Goal: Information Seeking & Learning: Learn about a topic

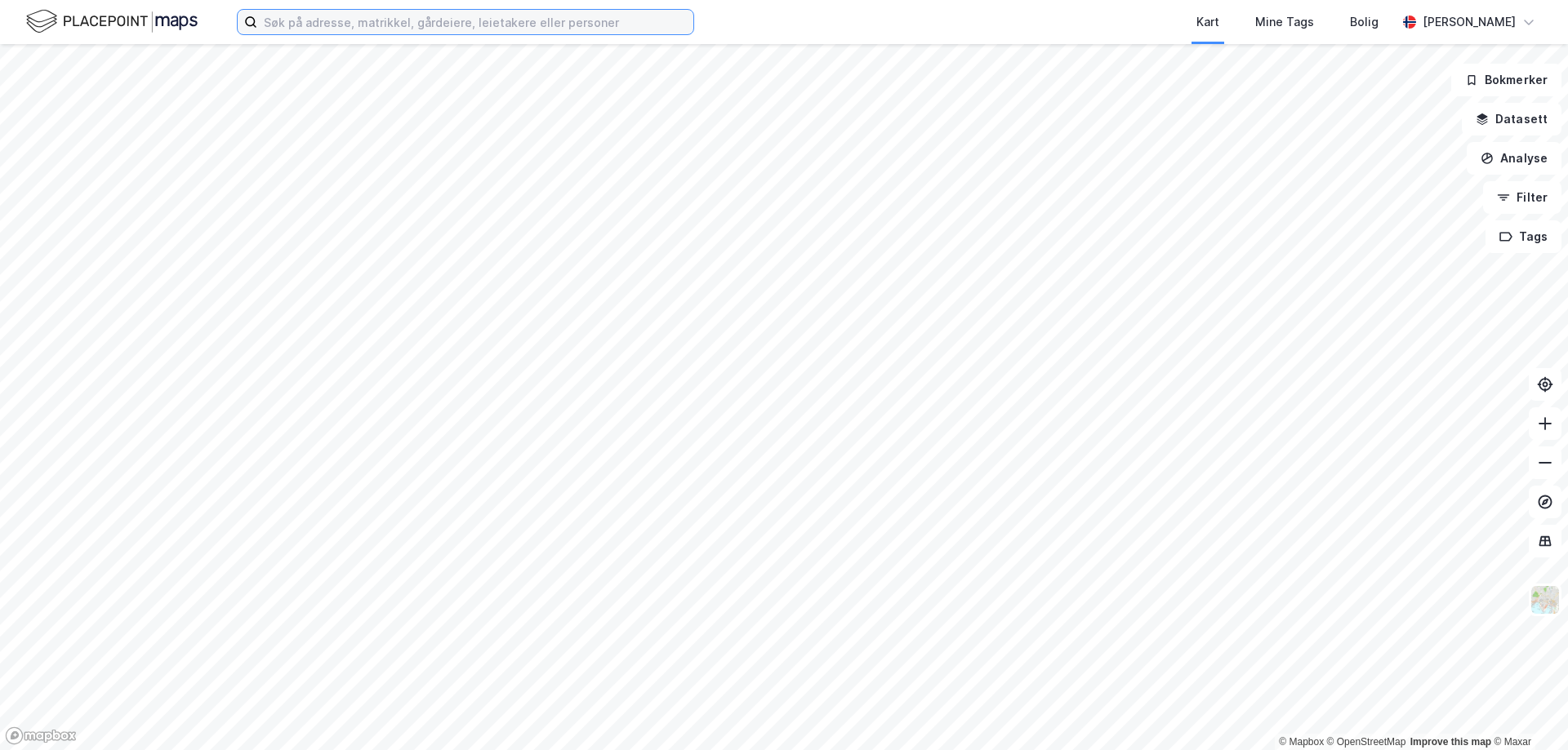
click at [355, 29] on input at bounding box center [475, 22] width 436 height 24
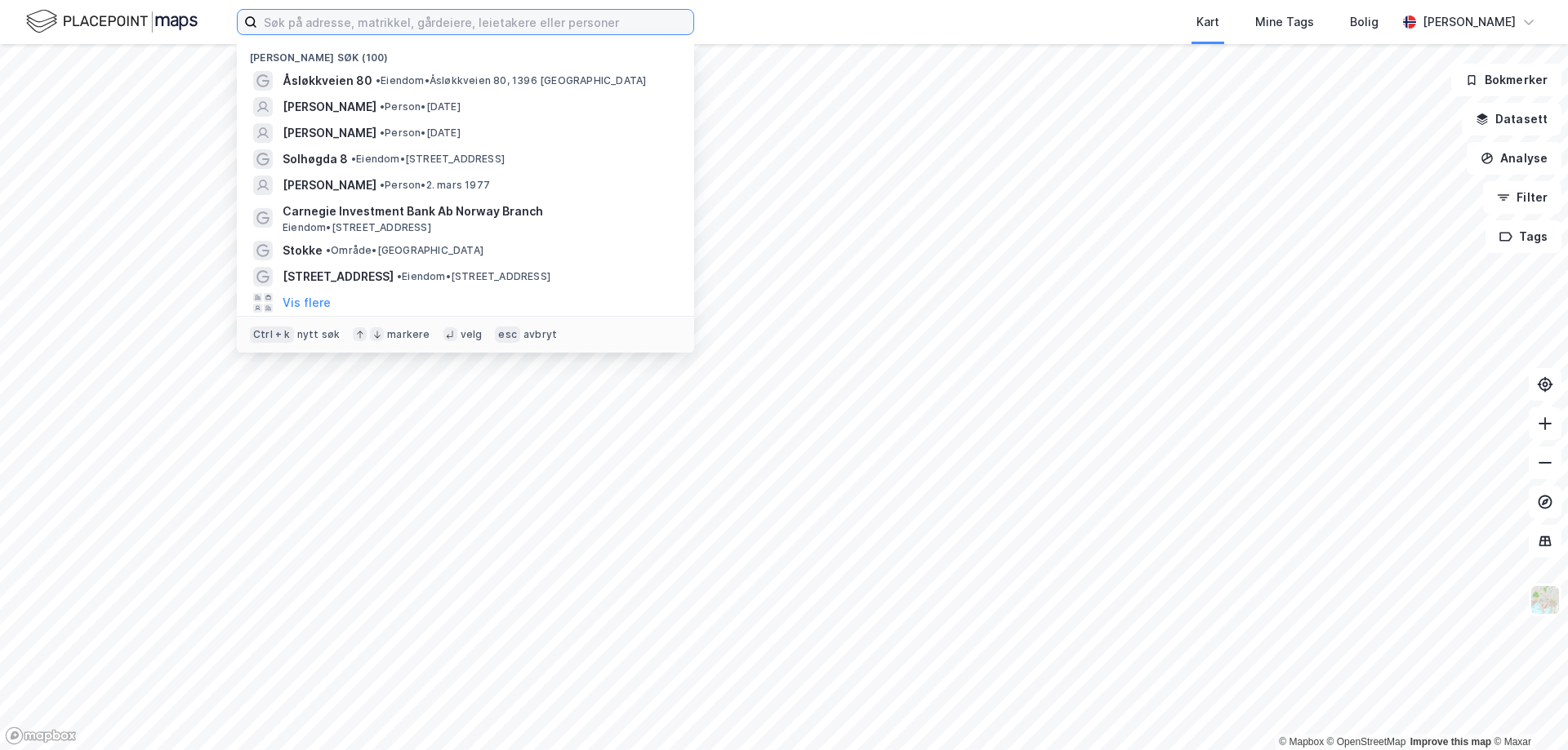
paste input "[STREET_ADDRESS]"
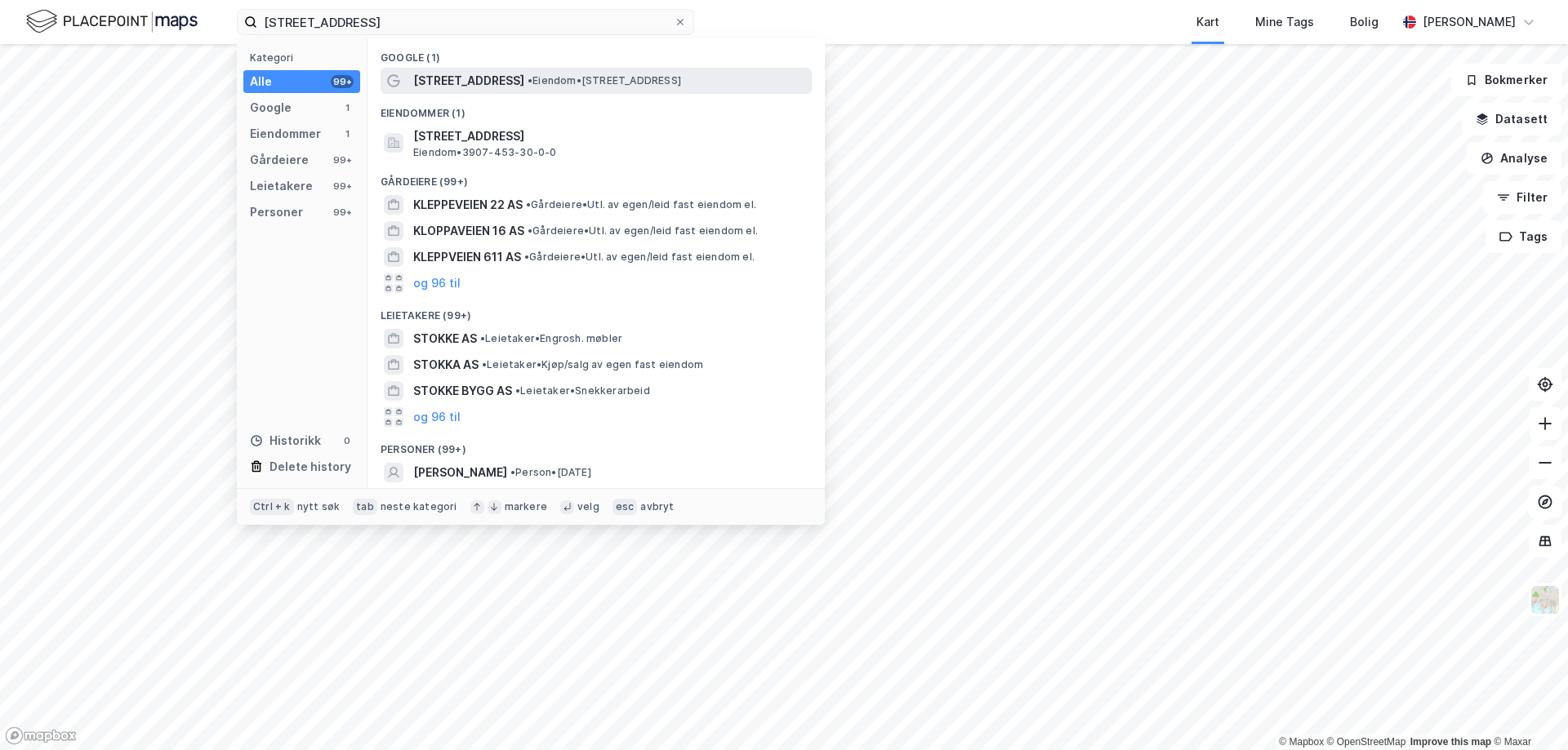
click at [443, 82] on span "[STREET_ADDRESS]" at bounding box center [469, 80] width 111 height 19
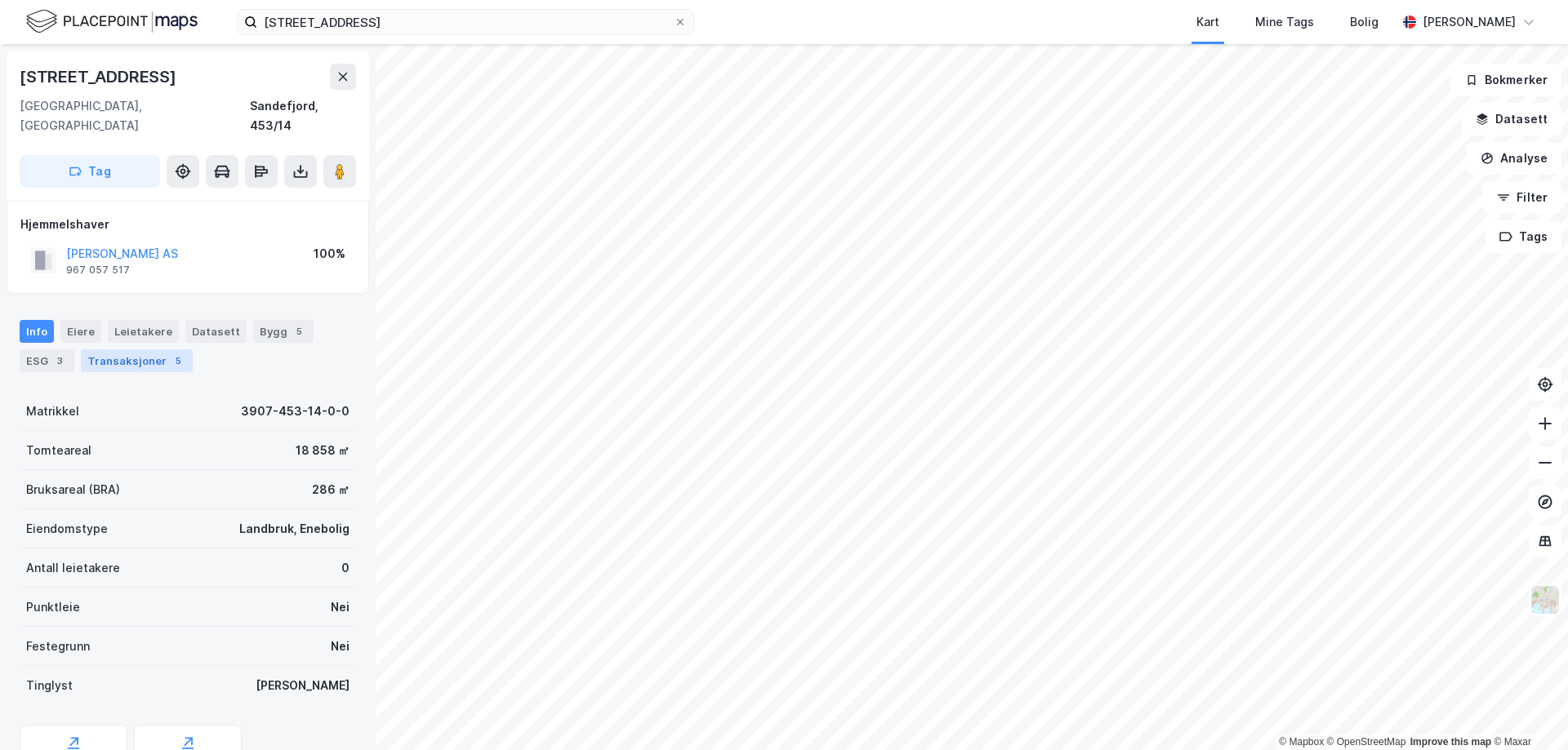
click at [117, 350] on div "Transaksjoner 5" at bounding box center [136, 361] width 112 height 23
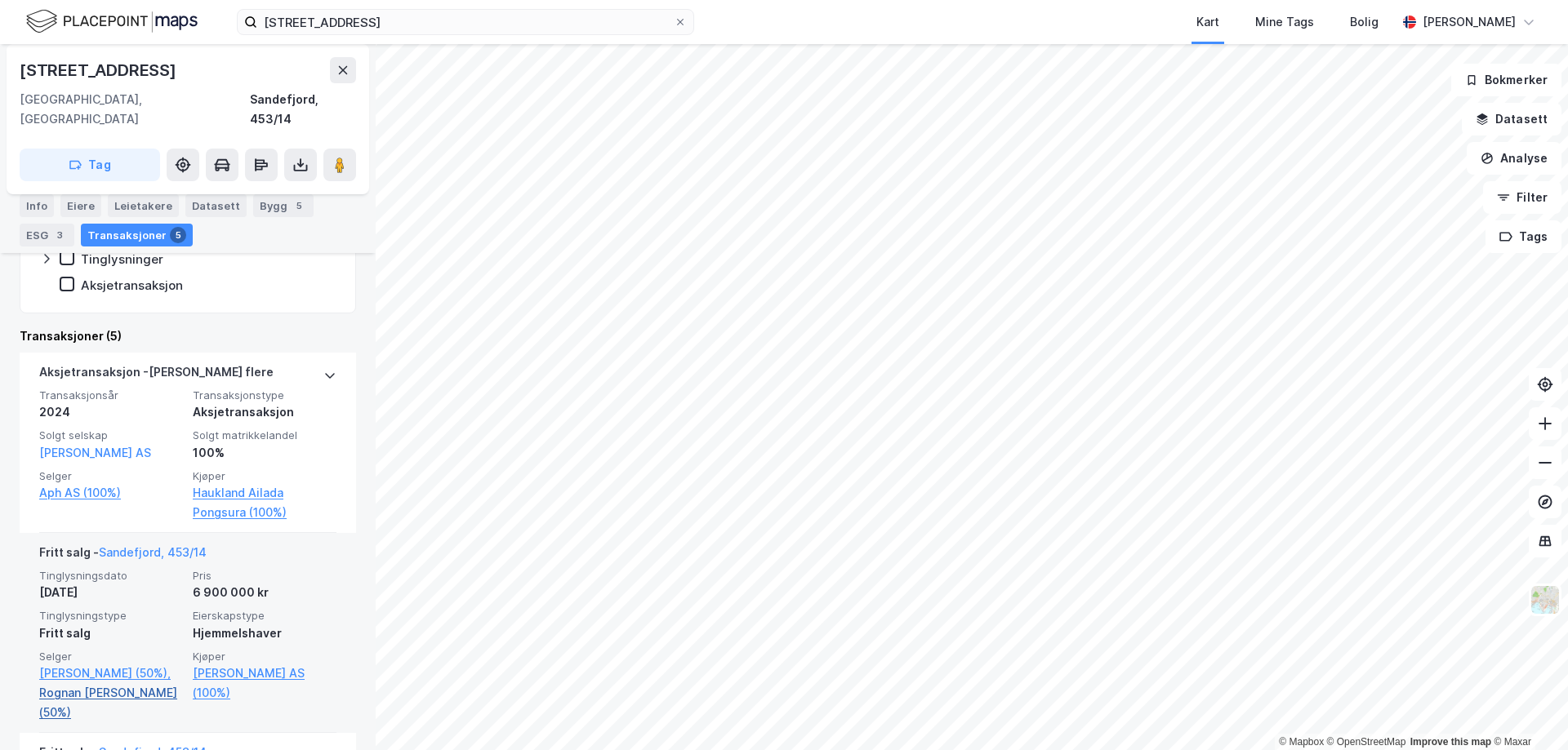
scroll to position [327, 0]
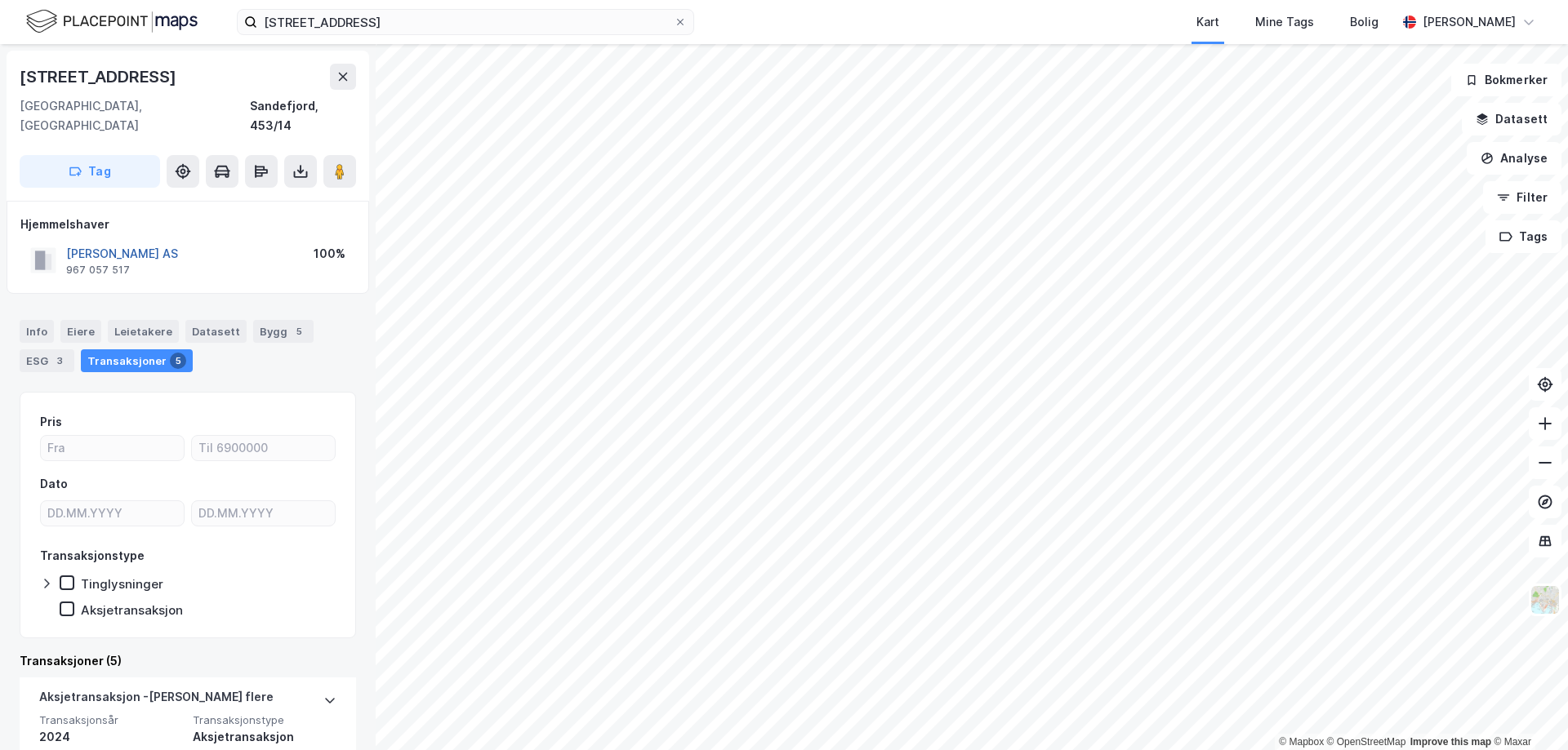
drag, startPoint x: 179, startPoint y: 236, endPoint x: 68, endPoint y: 234, distance: 111.0
click at [68, 241] on div "[PERSON_NAME] AS 967 057 517 100%" at bounding box center [187, 260] width 335 height 39
copy button "[PERSON_NAME] AS"
click at [0, 0] on button "[PERSON_NAME] AS" at bounding box center [0, 0] width 0 height 0
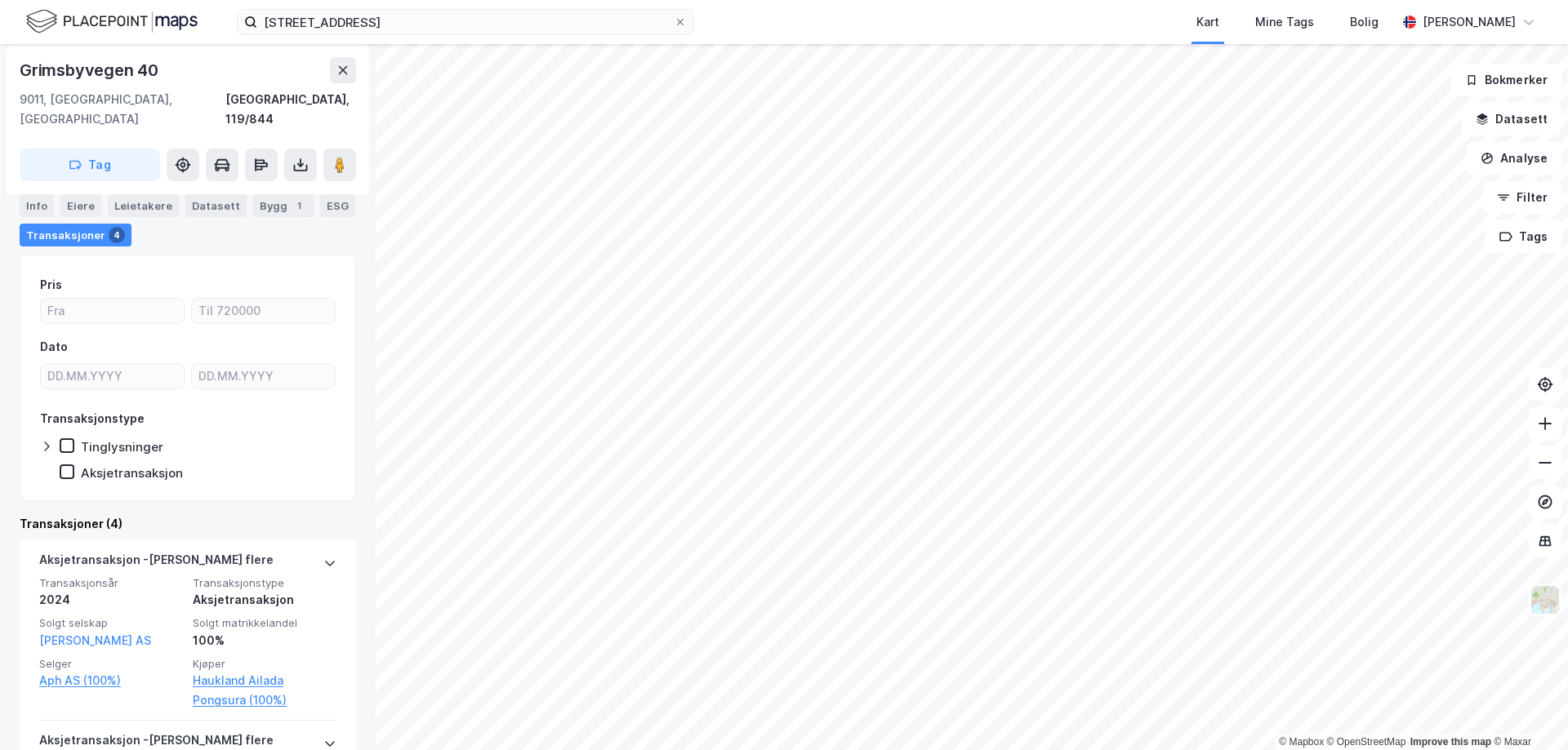
scroll to position [408, 0]
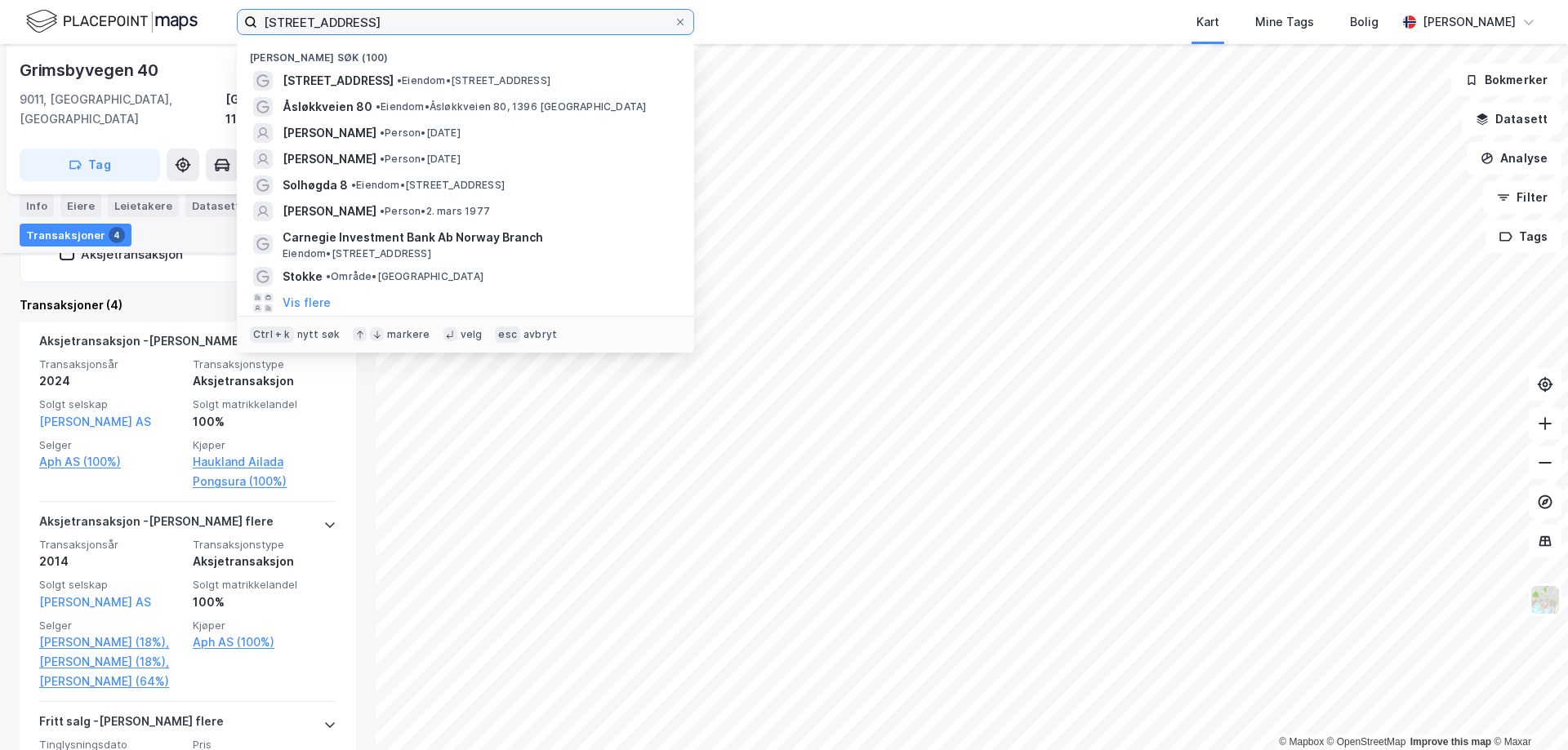
click at [462, 30] on input "[STREET_ADDRESS]" at bounding box center [465, 22] width 416 height 24
drag, startPoint x: 474, startPoint y: 22, endPoint x: 147, endPoint y: 47, distance: 328.0
click at [147, 47] on div "[STREET_ADDRESS] Nylige søk (100) Kleppanveien 179 • Eiendom • [STREET_ADDRESS]…" at bounding box center [784, 375] width 1568 height 750
paste input "7"
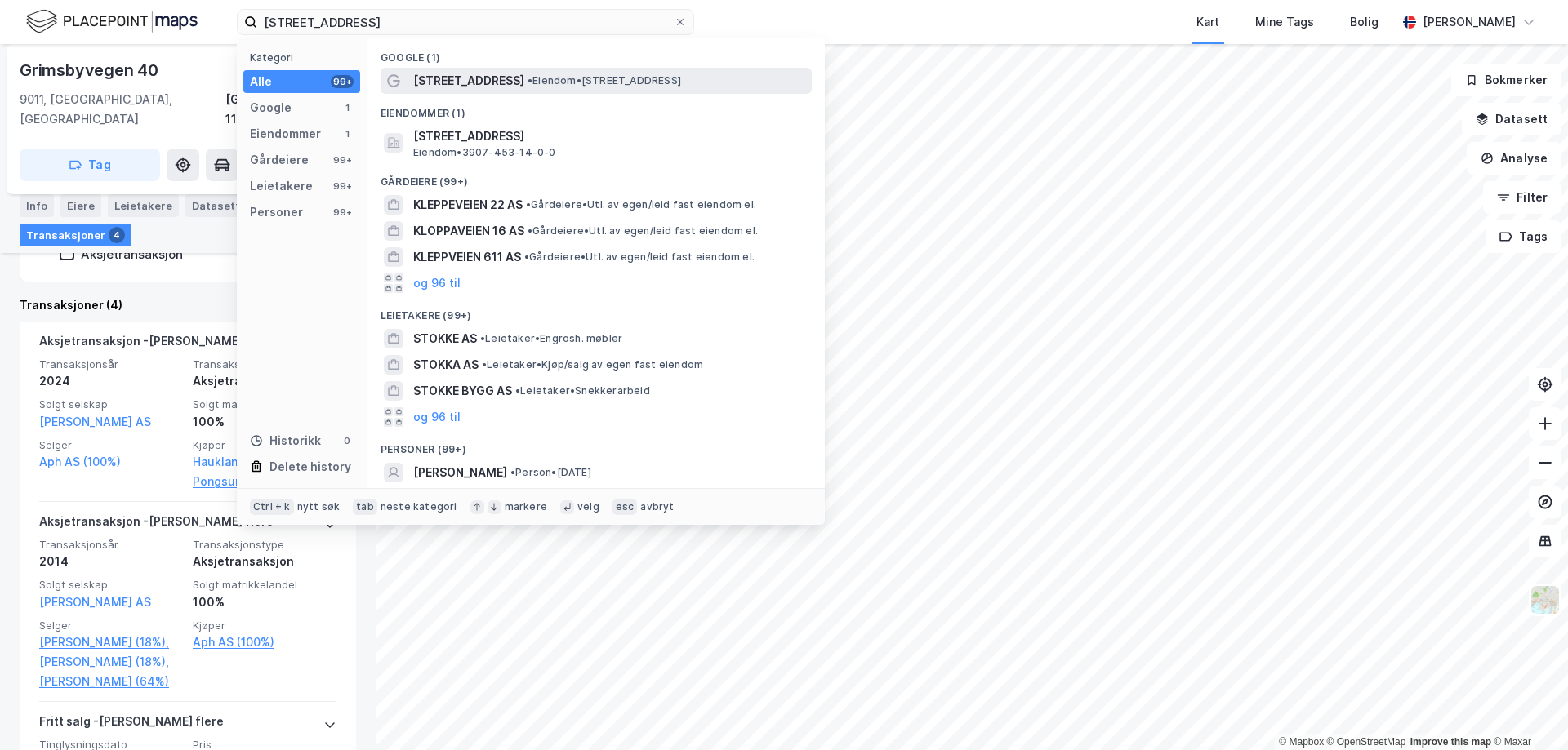
click at [527, 80] on span "•" at bounding box center [530, 80] width 5 height 12
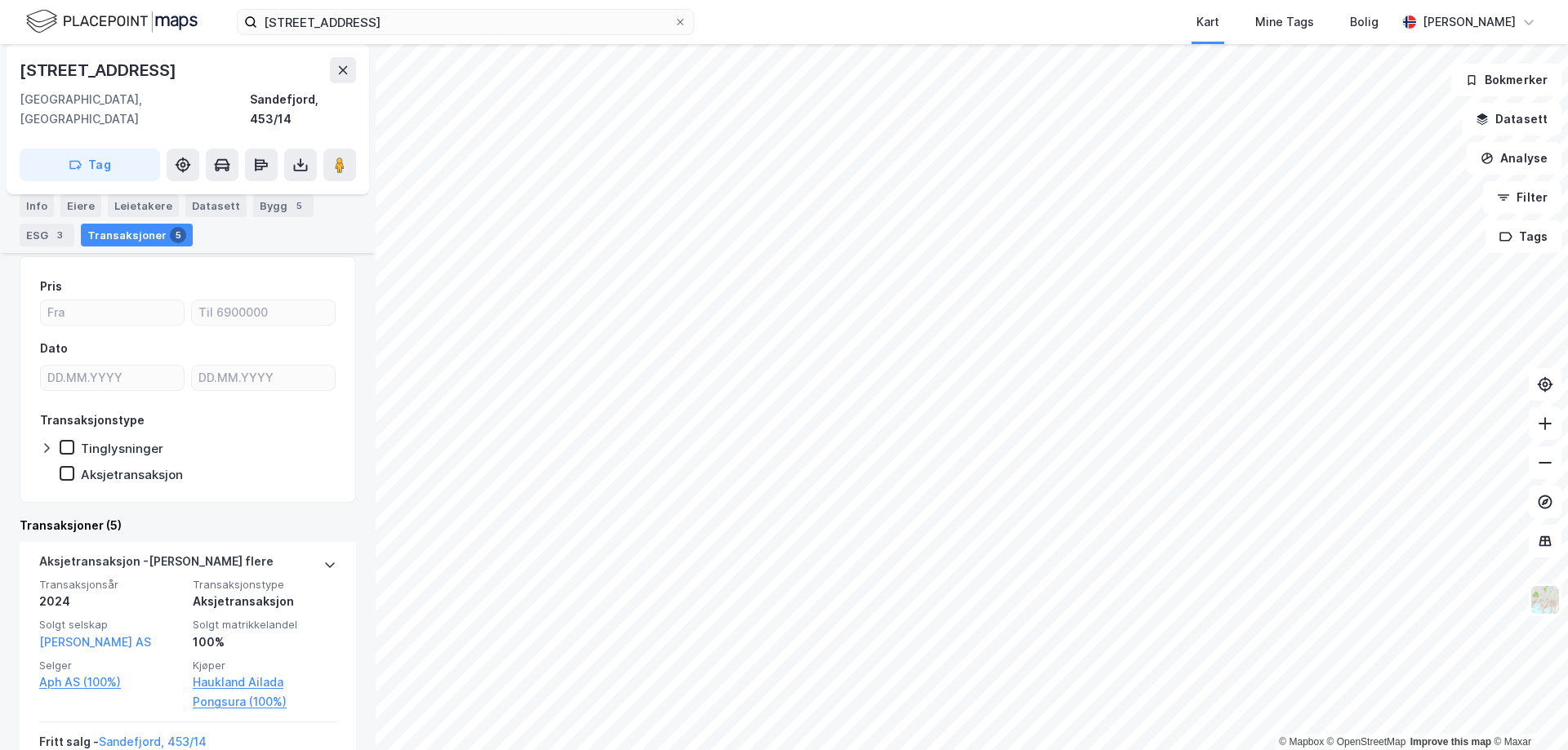
scroll to position [163, 0]
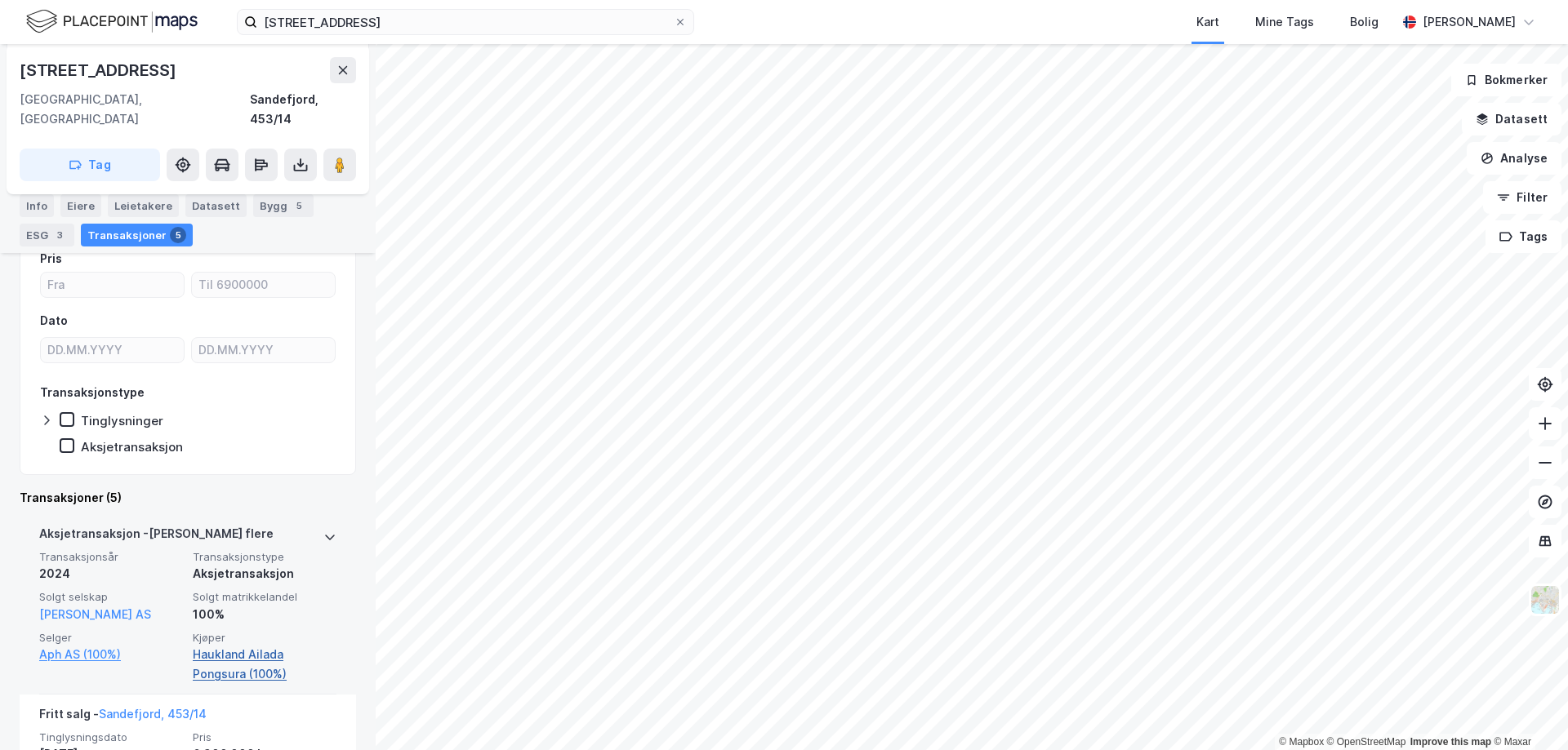
click at [244, 645] on link "Haukland Ailada Pongsura (100%)" at bounding box center [264, 664] width 143 height 39
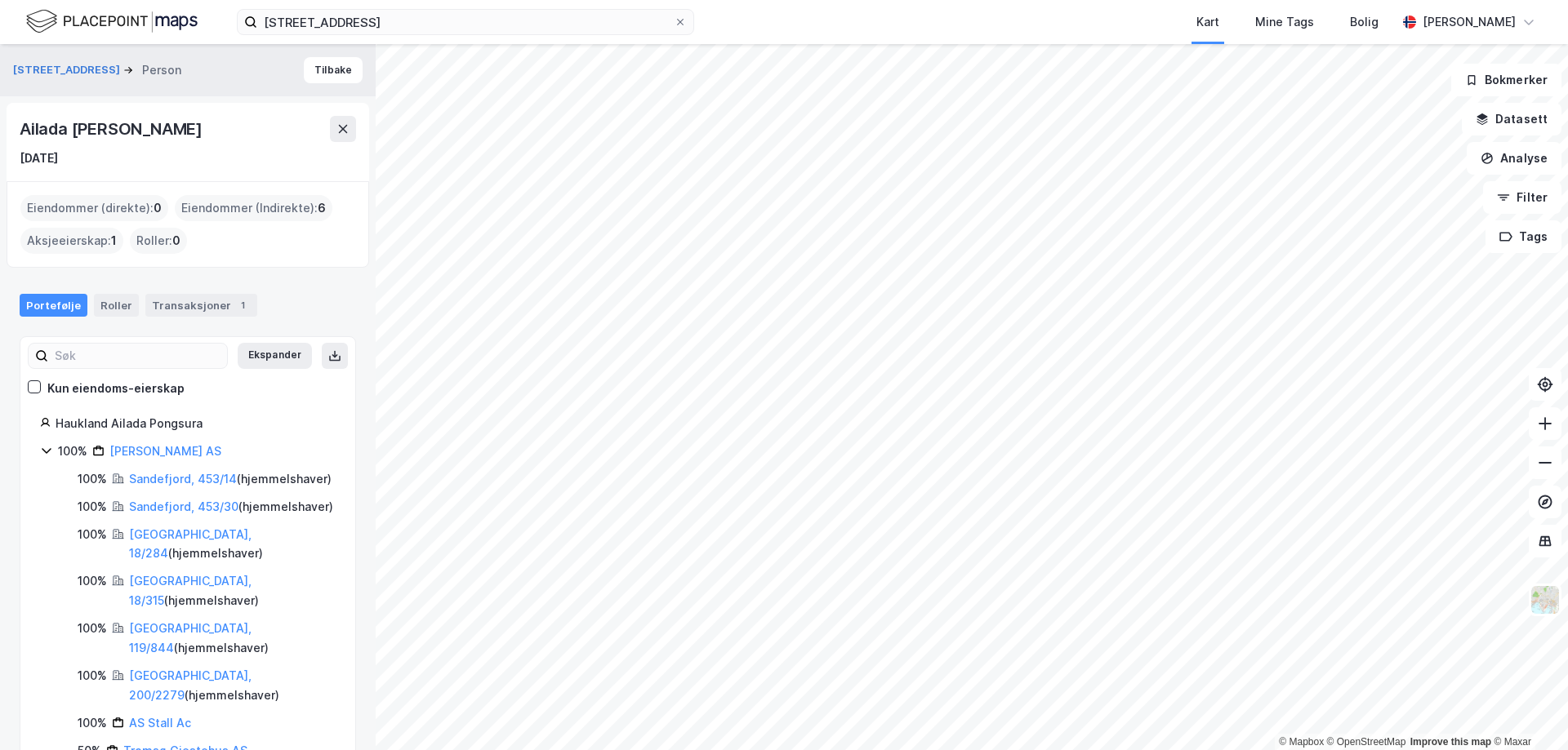
scroll to position [31, 0]
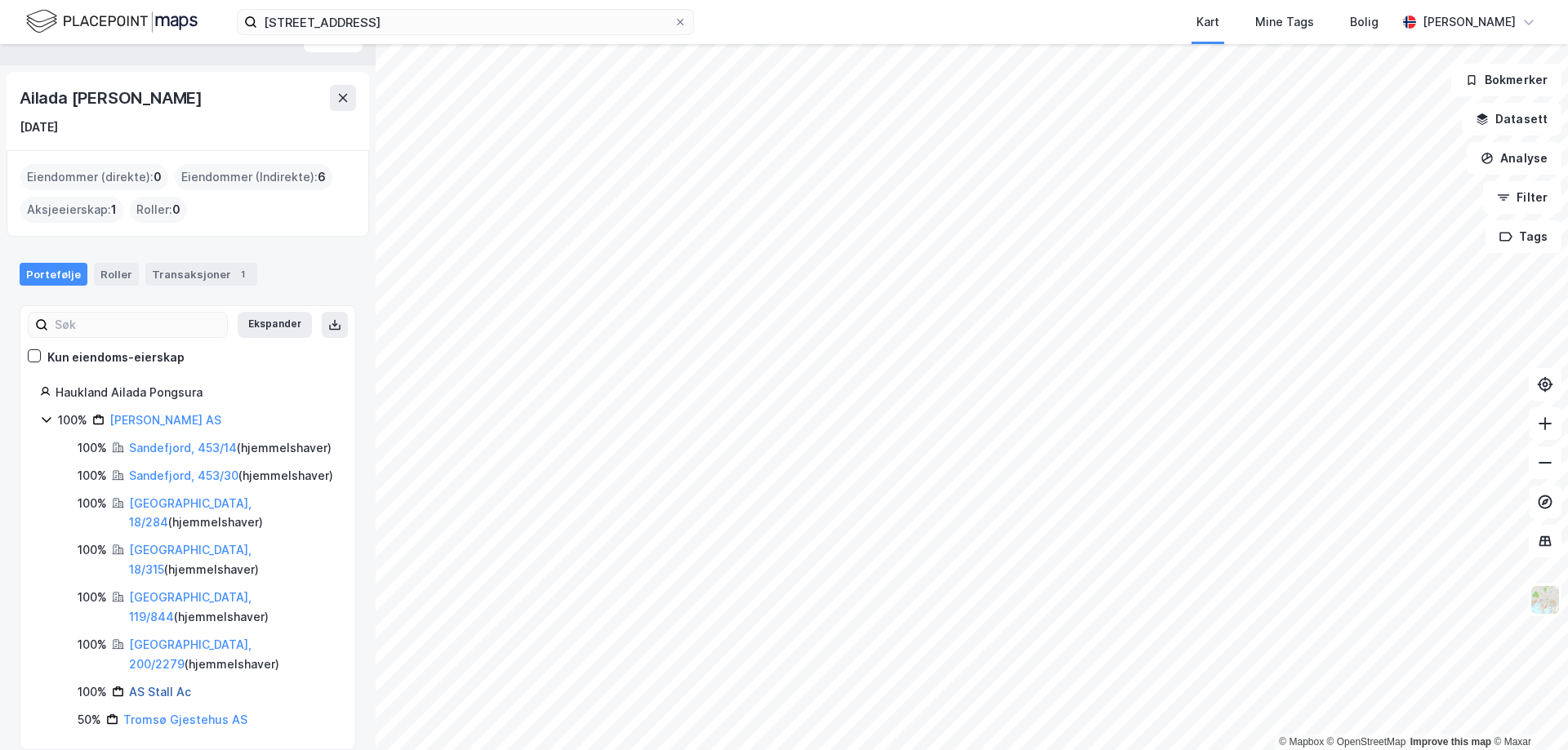
click at [171, 685] on link "AS Stall Ac" at bounding box center [160, 692] width 62 height 14
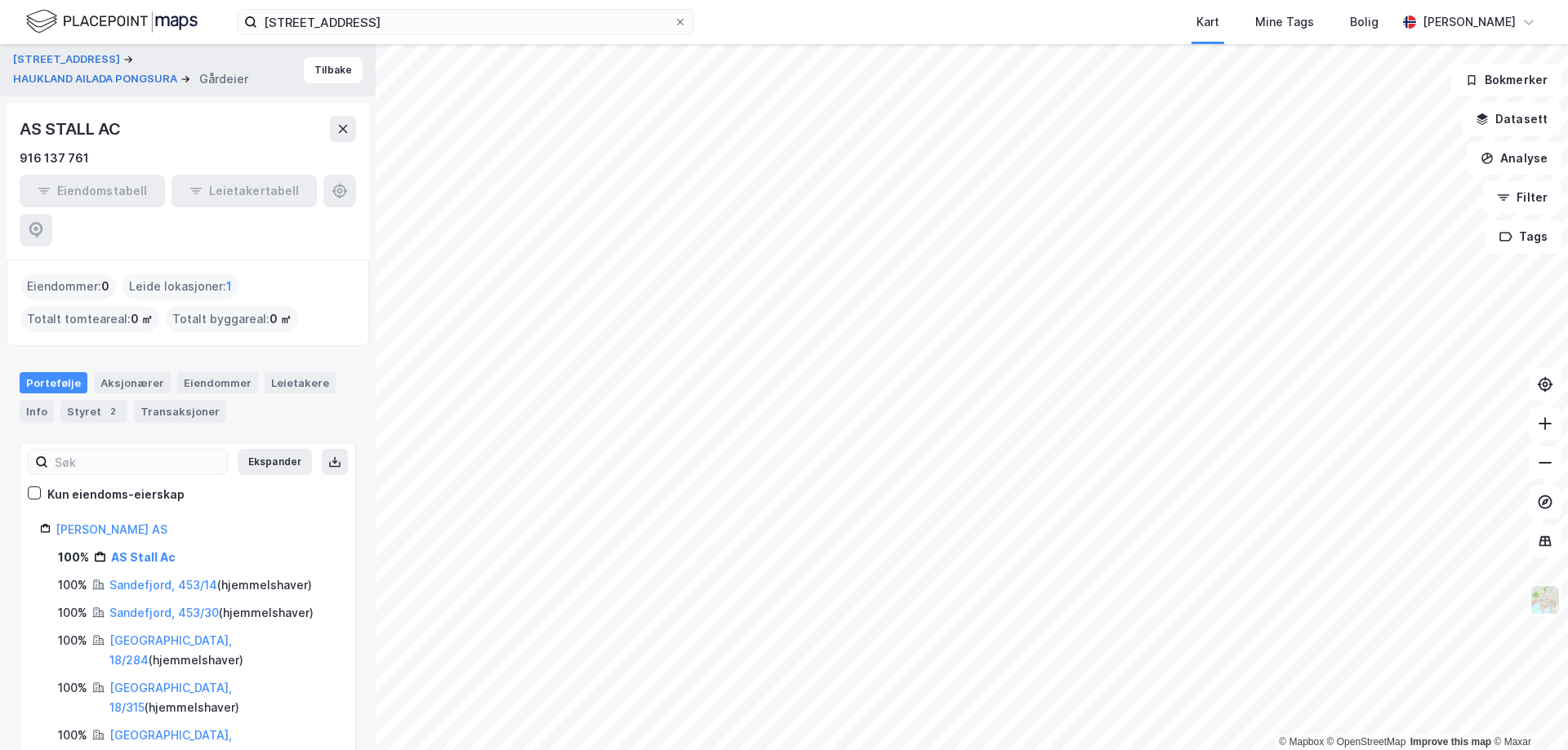
scroll to position [12, 0]
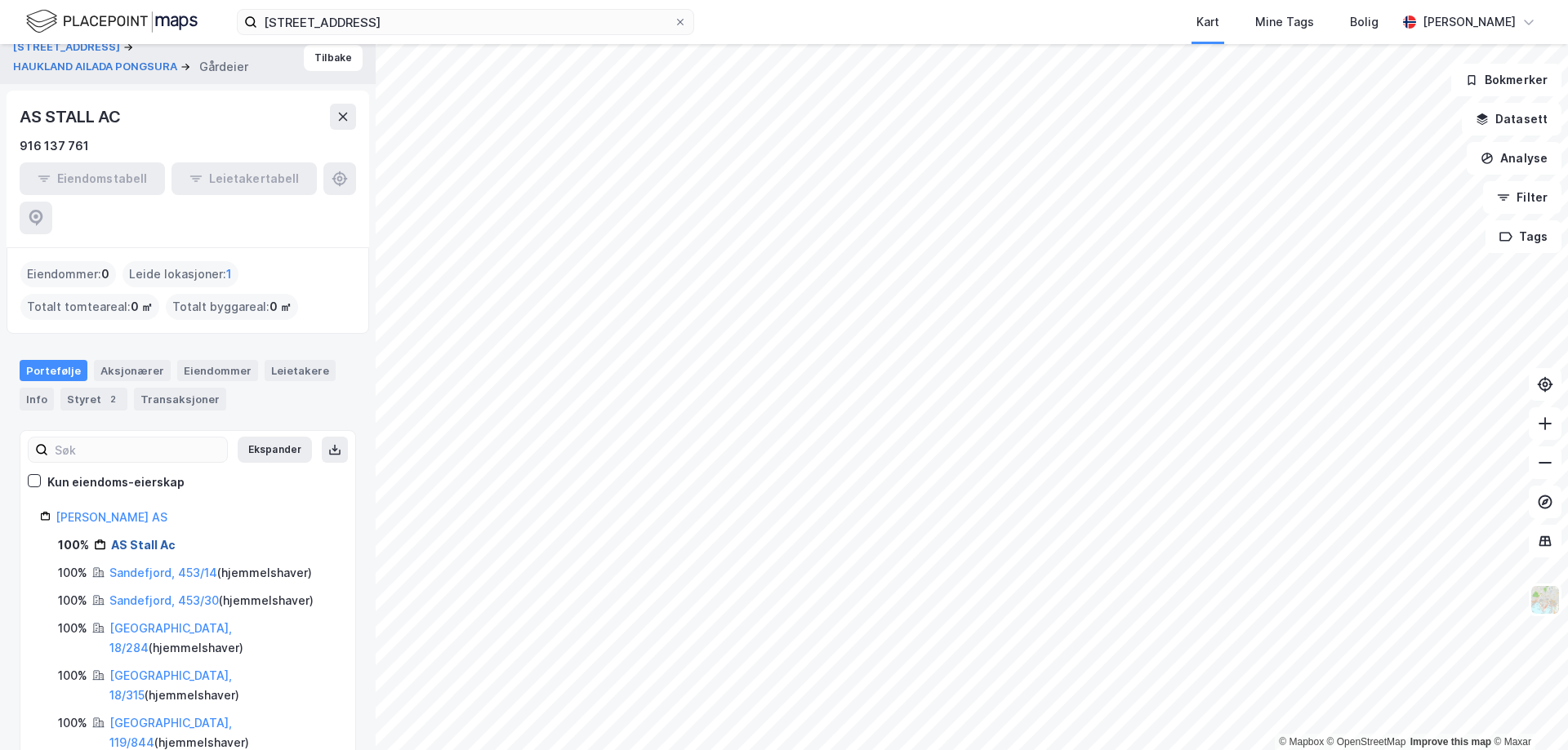
click at [145, 538] on link "AS Stall Ac" at bounding box center [143, 545] width 65 height 14
click at [144, 538] on link "AS Stall Ac" at bounding box center [143, 545] width 65 height 14
click at [132, 510] on link "[PERSON_NAME] AS" at bounding box center [112, 517] width 112 height 14
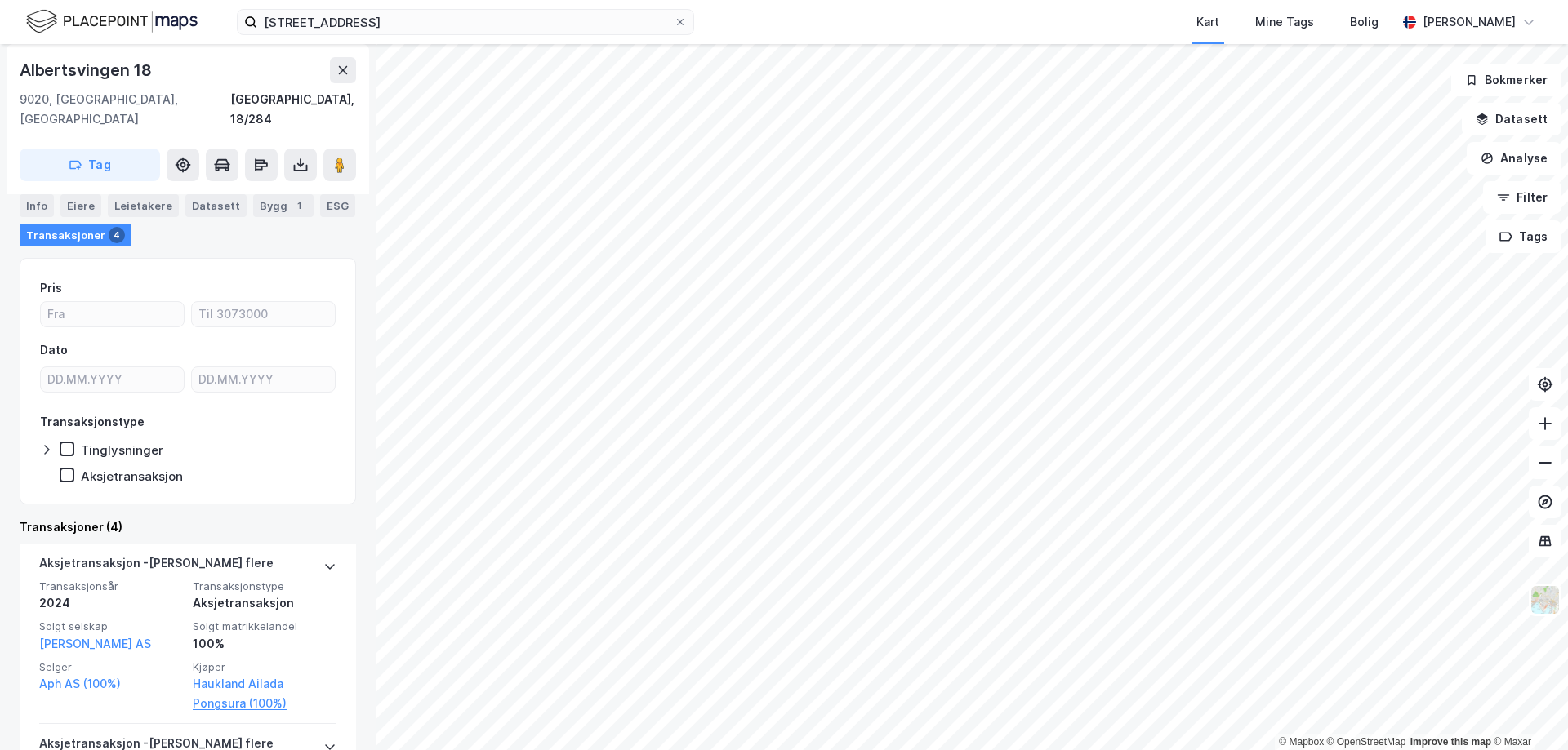
scroll to position [490, 0]
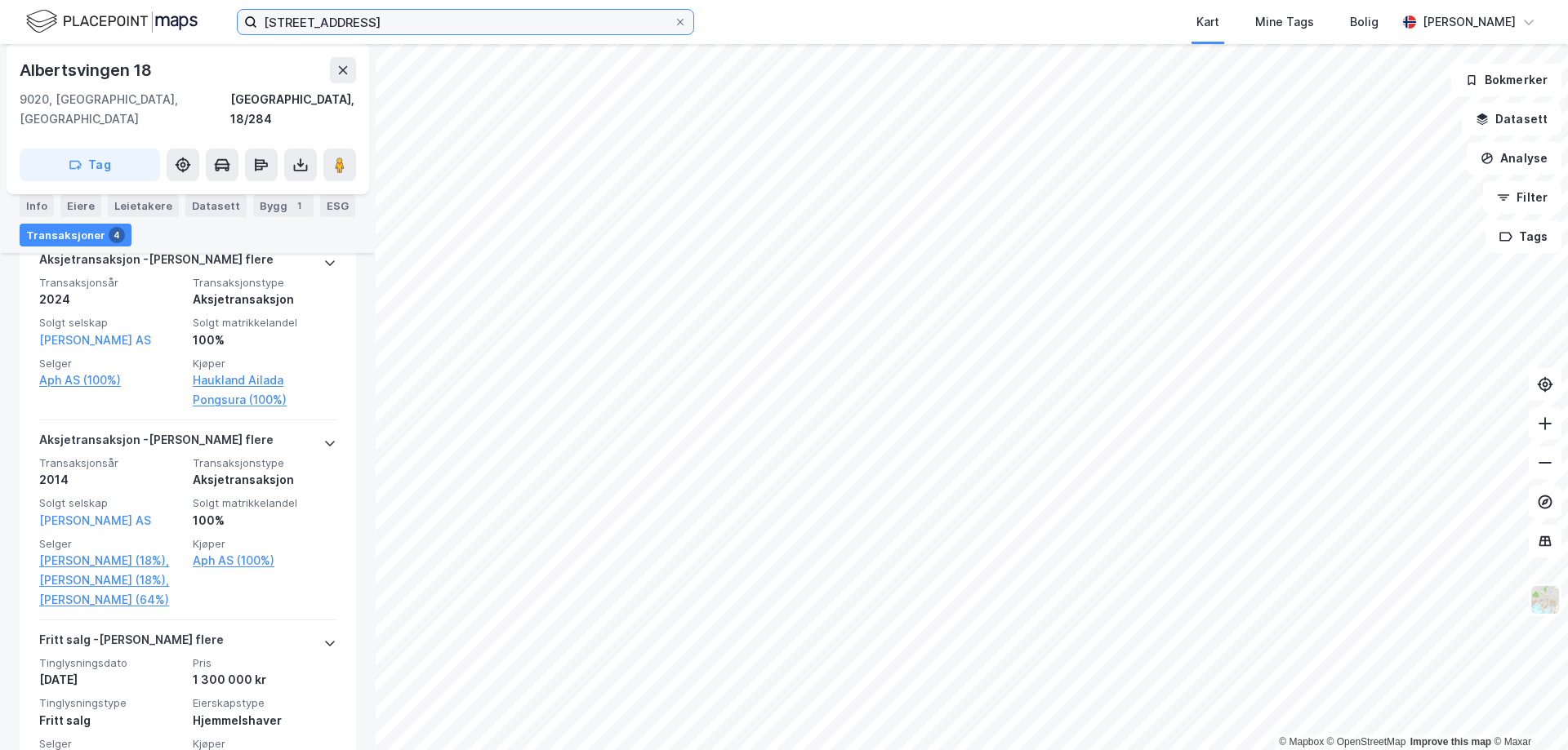
click at [468, 29] on input "[STREET_ADDRESS]" at bounding box center [465, 22] width 416 height 24
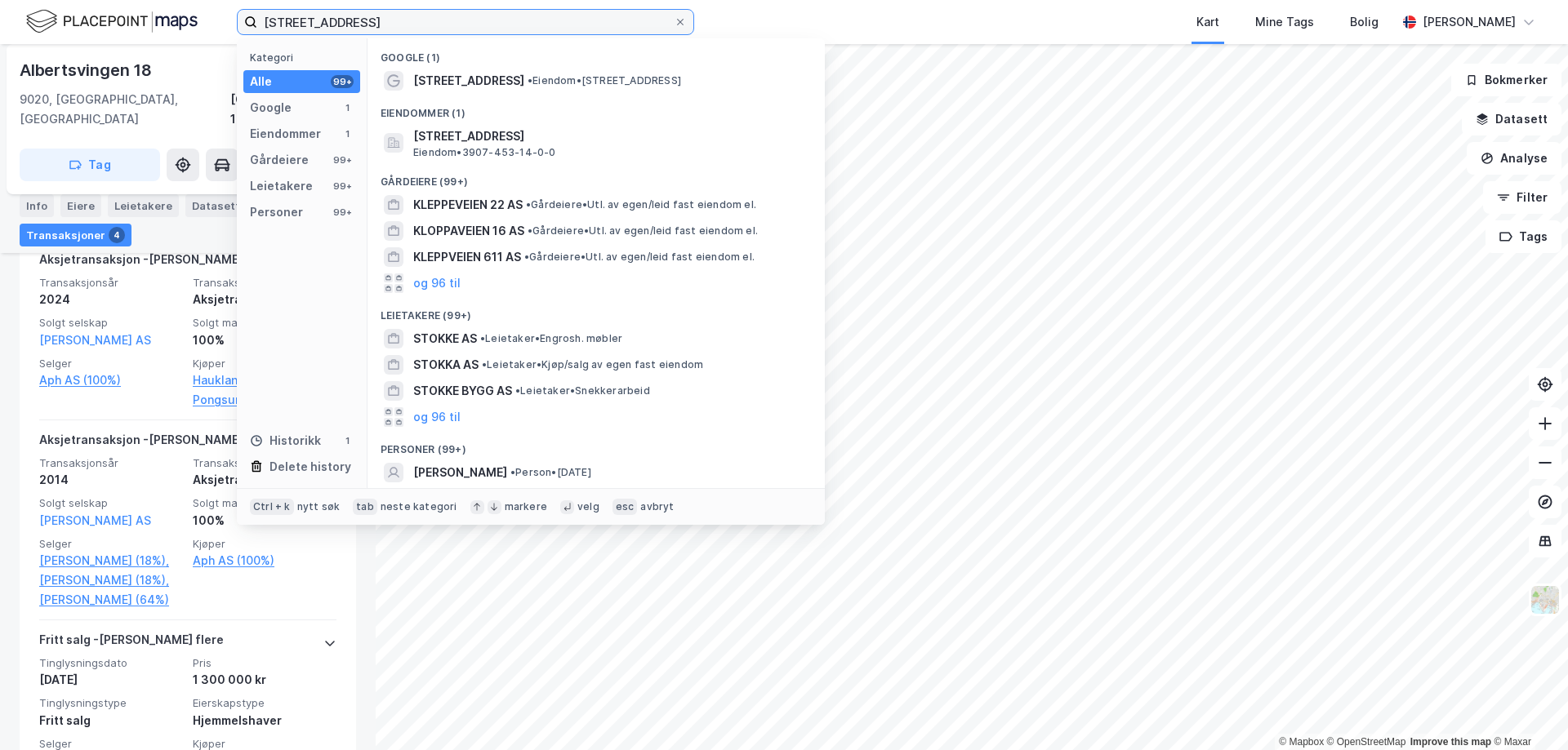
drag, startPoint x: 217, startPoint y: 24, endPoint x: 149, endPoint y: 21, distance: 68.1
click at [149, 21] on div "[STREET_ADDRESS] Kategori Alle 99+ Google 1 Eiendommer 1 Gårdeiere 99+ Leietake…" at bounding box center [784, 22] width 1568 height 44
paste input "[STREET_ADDRESS]"
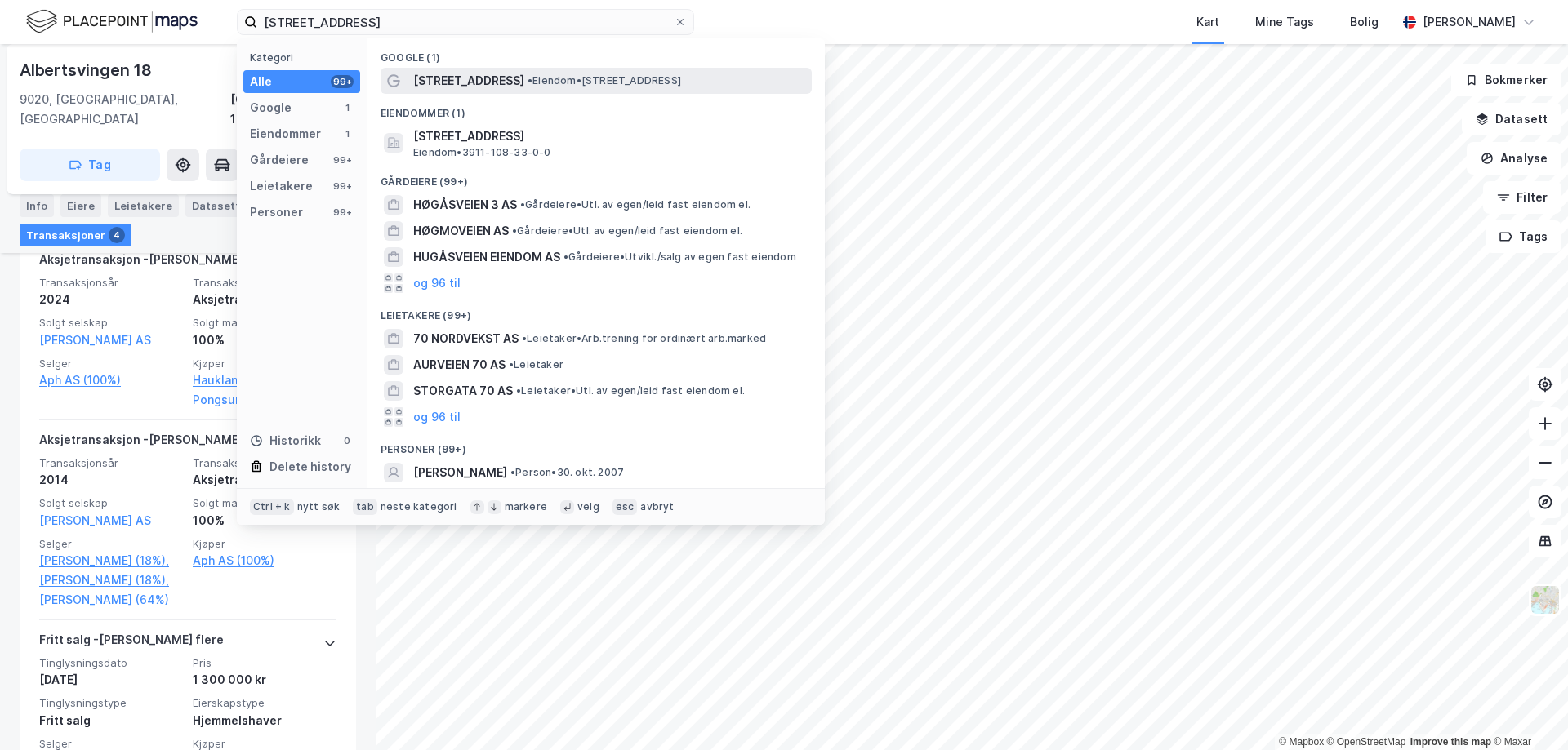
click at [548, 79] on span "• Eiendom • [STREET_ADDRESS]" at bounding box center [604, 80] width 154 height 13
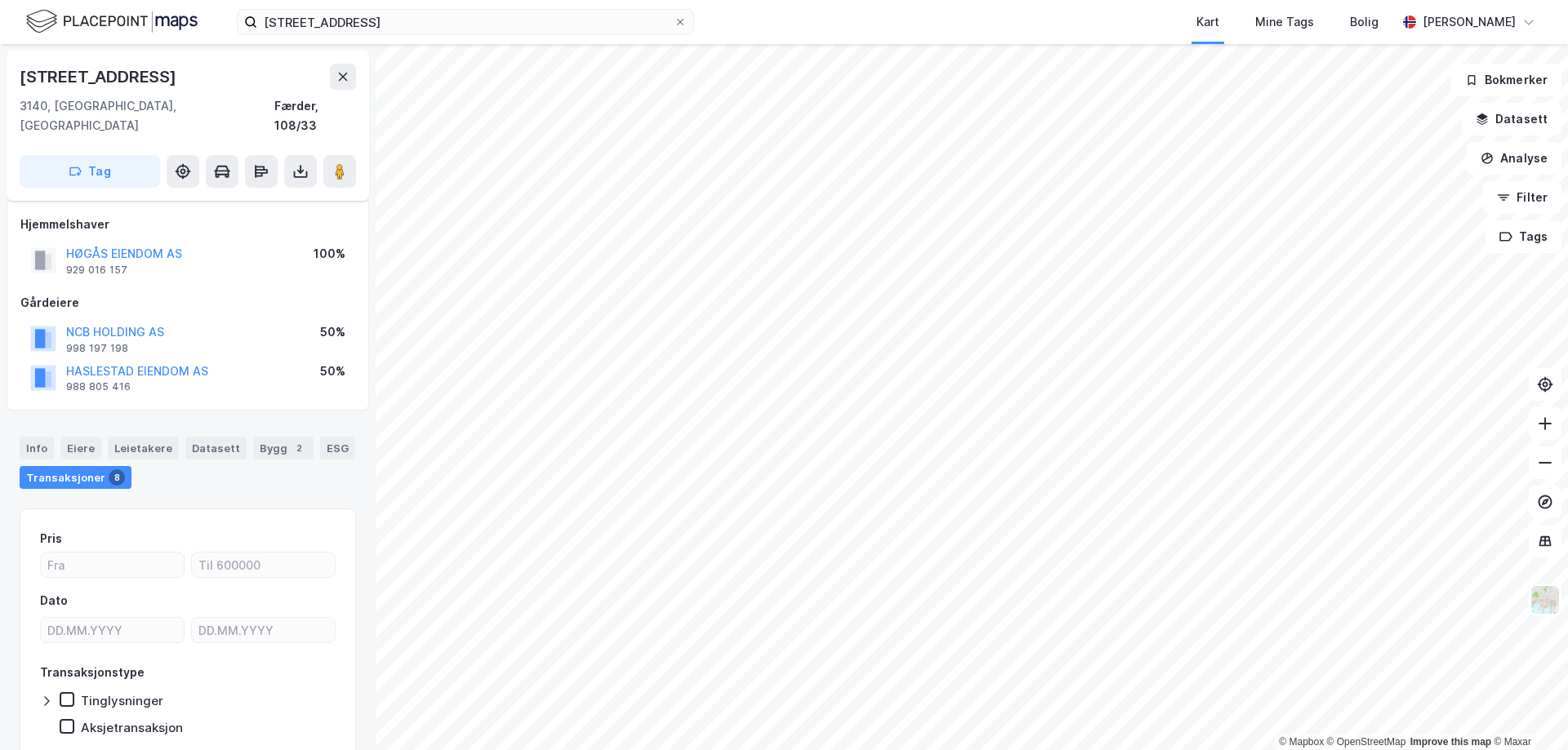
scroll to position [45, 0]
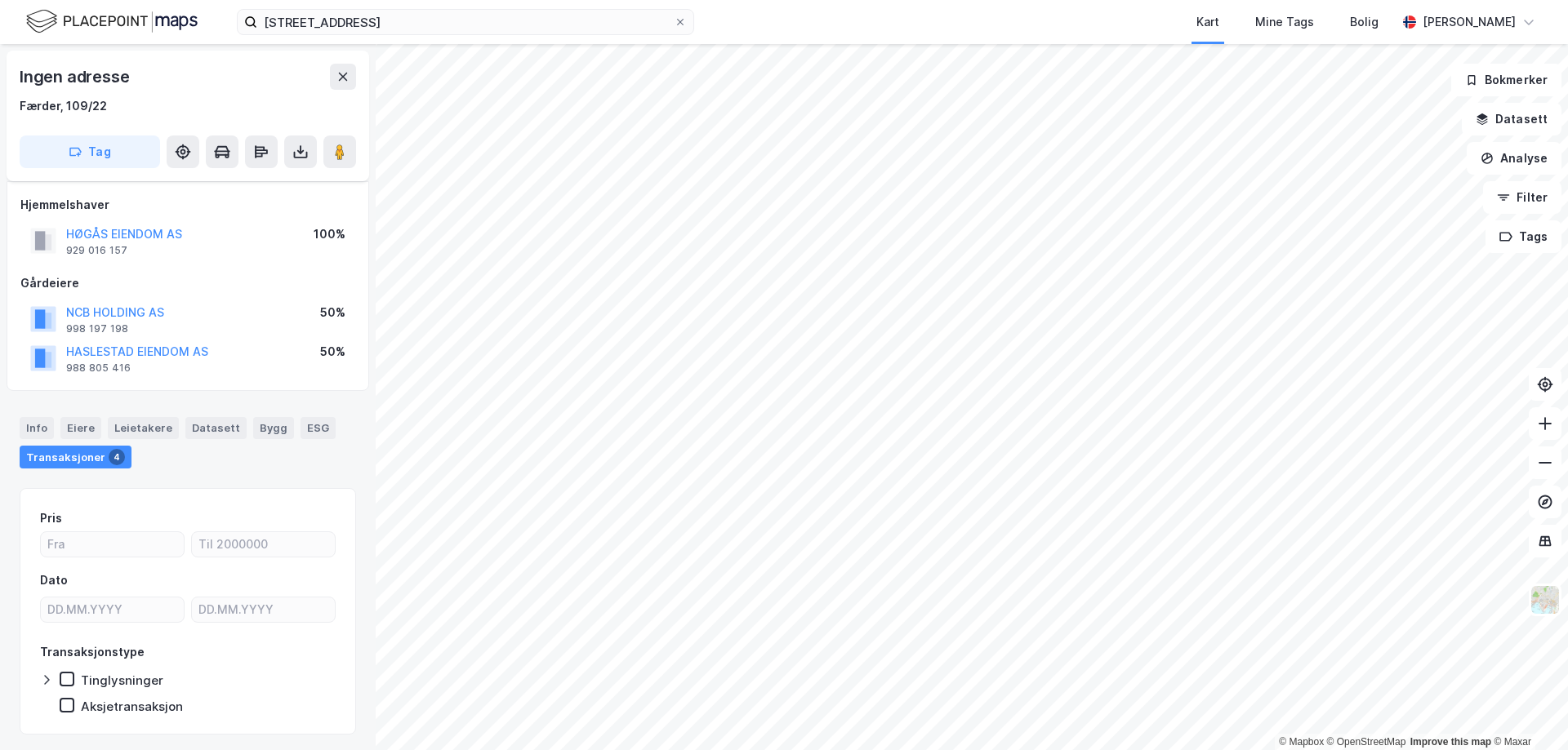
scroll to position [44, 0]
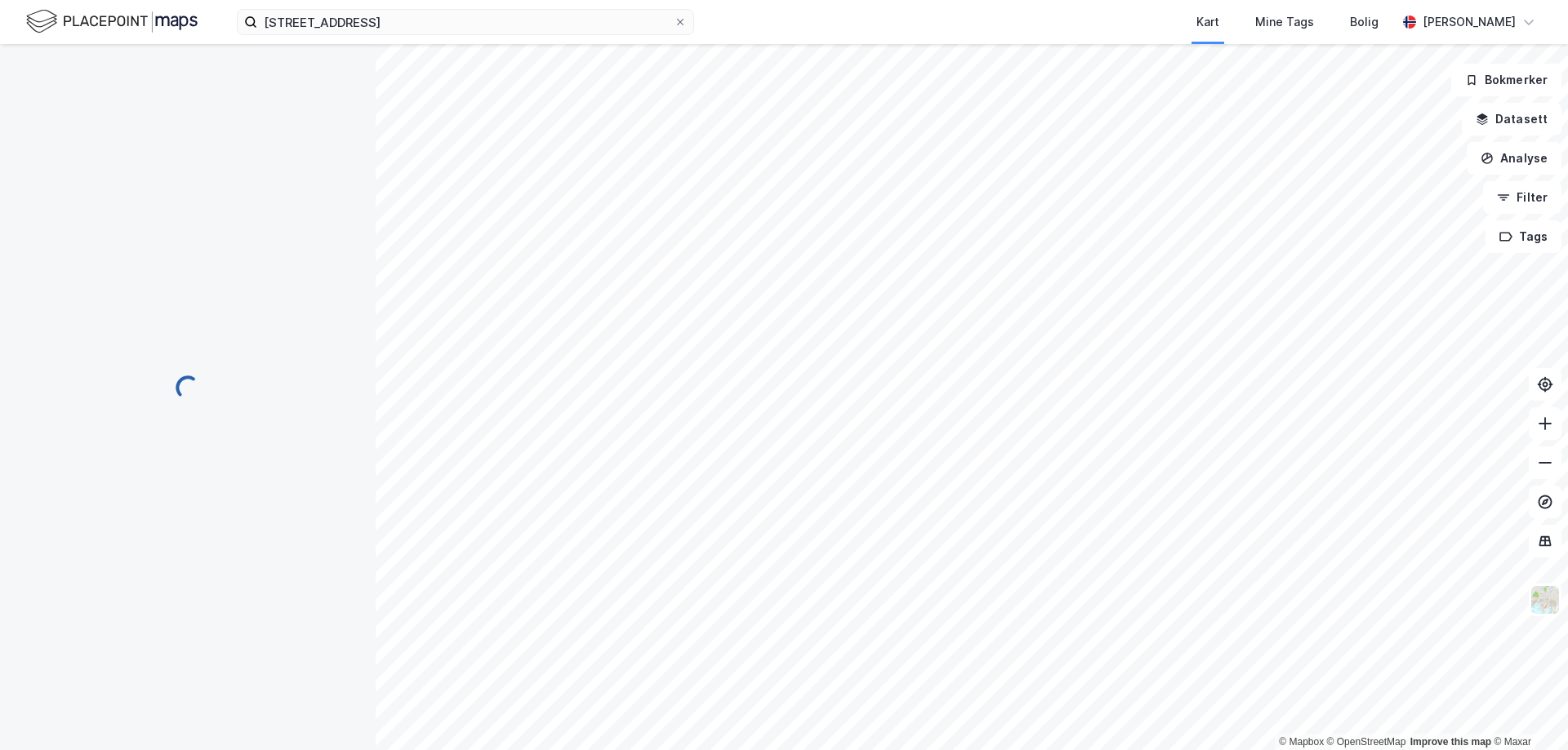
scroll to position [44, 0]
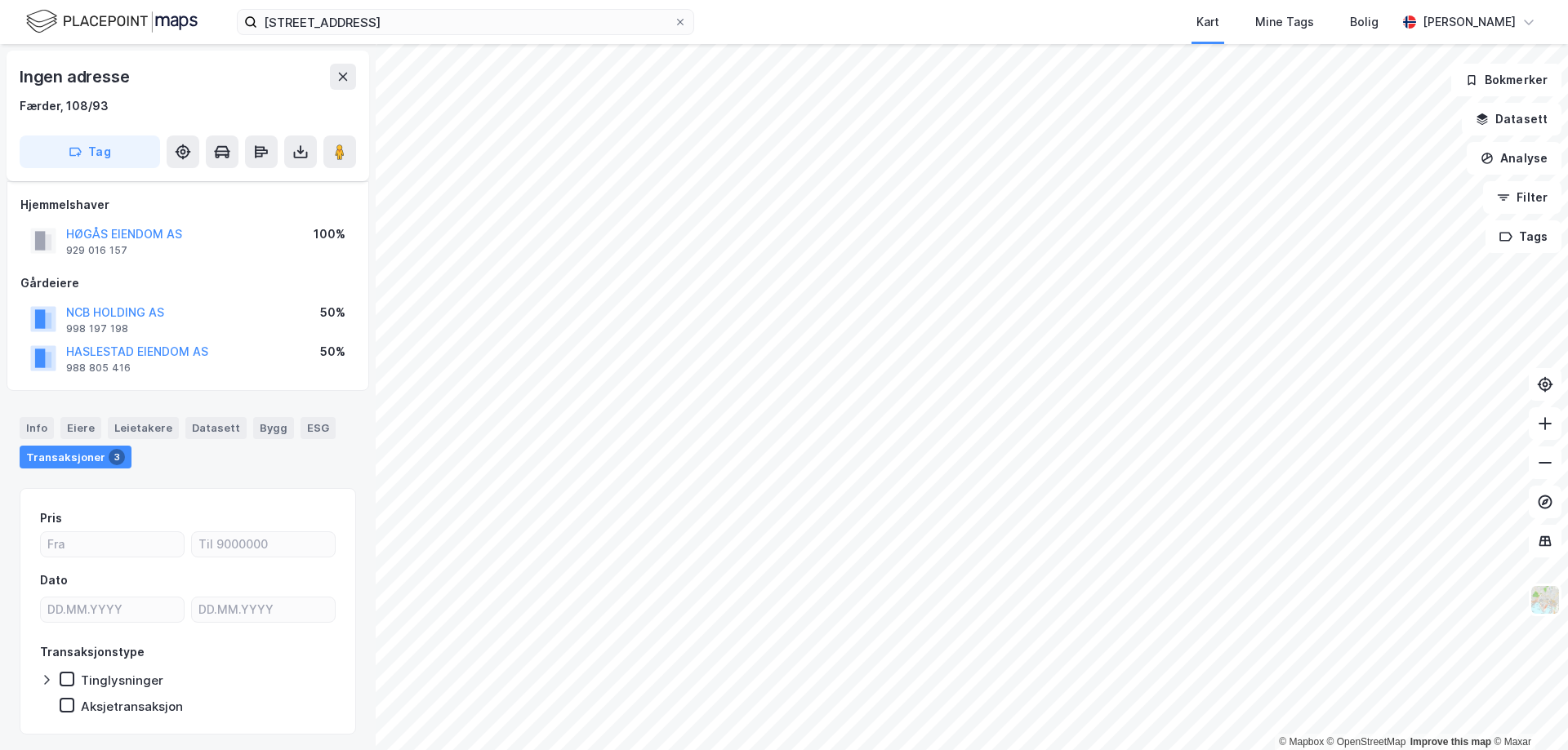
scroll to position [44, 0]
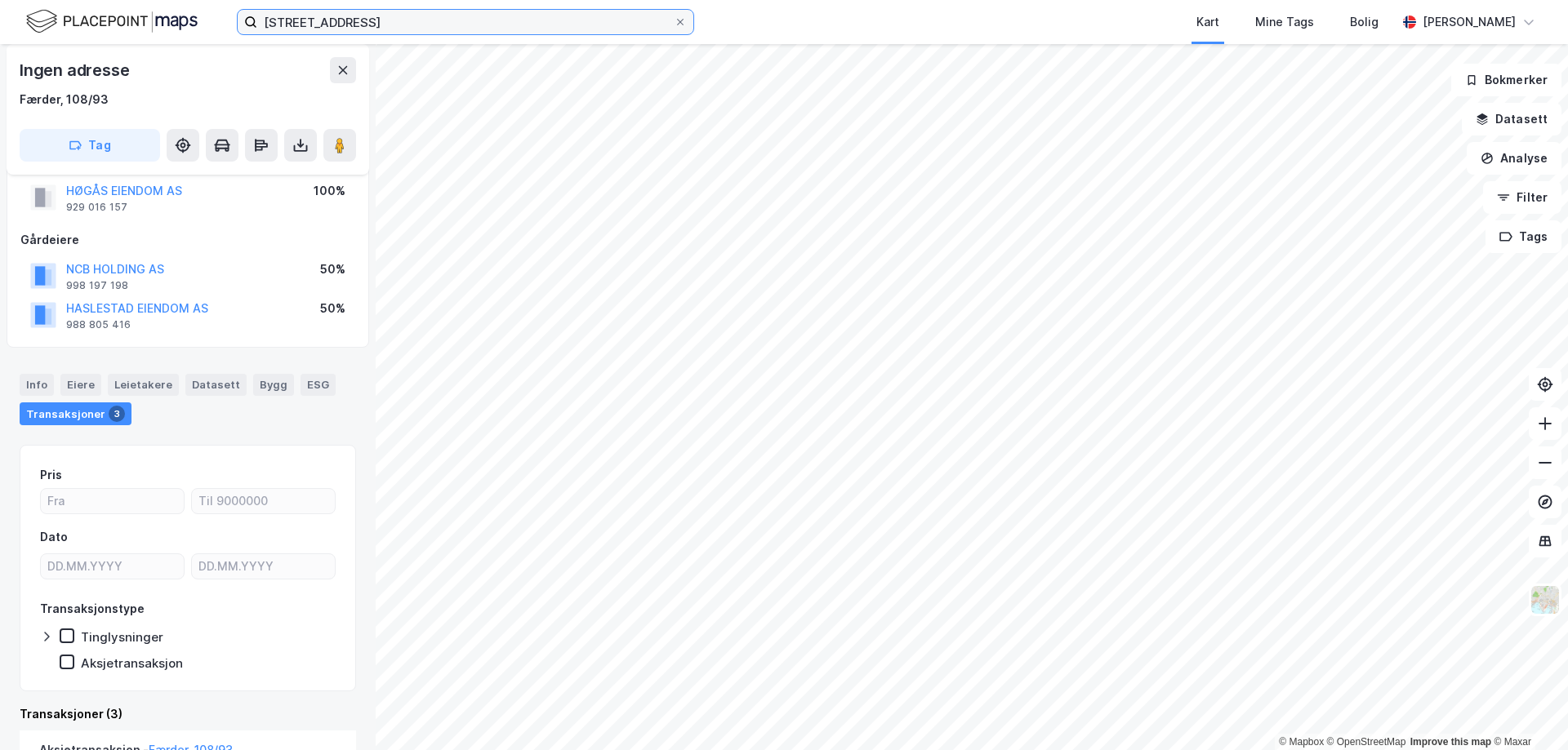
click at [456, 21] on input "[STREET_ADDRESS]" at bounding box center [465, 22] width 416 height 24
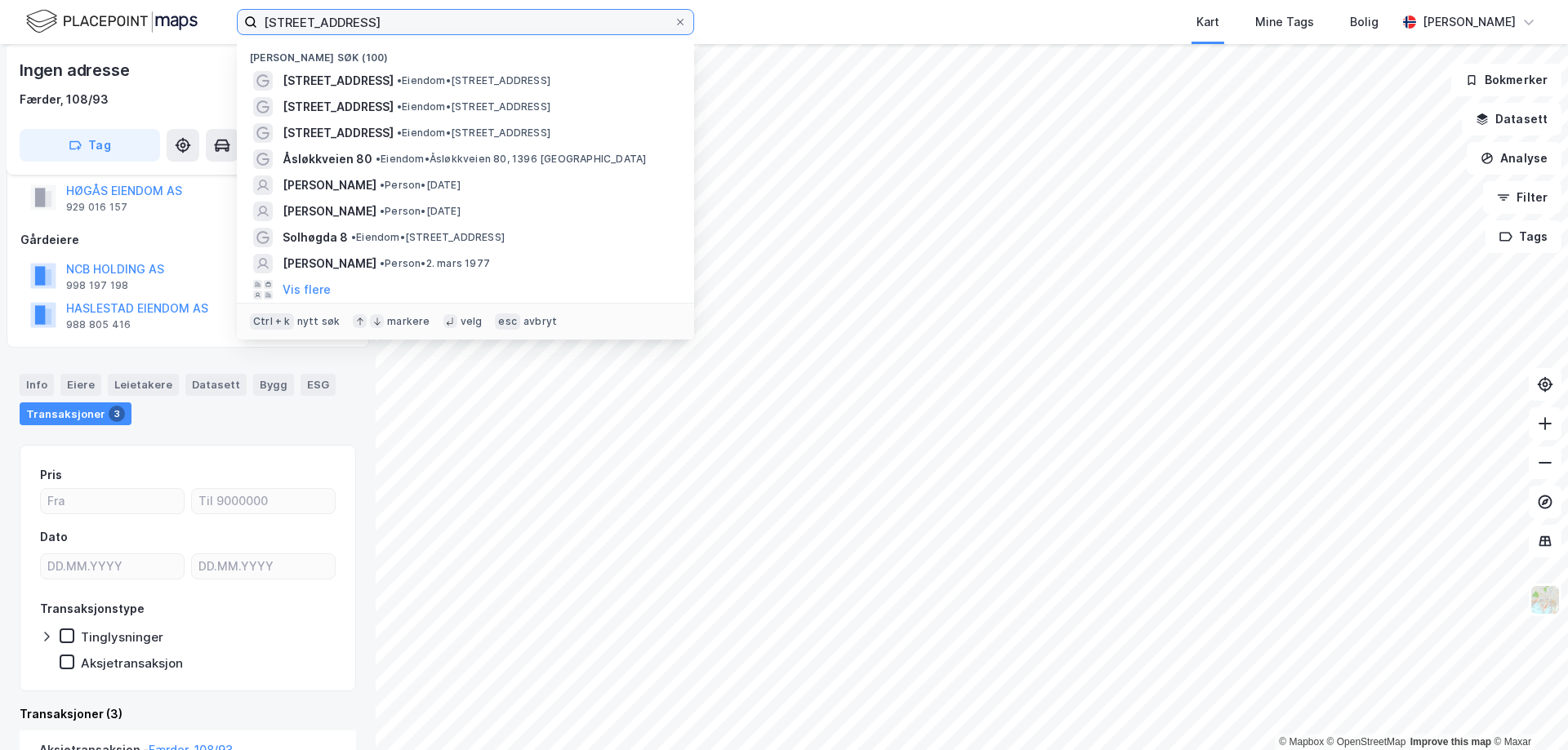
drag, startPoint x: 458, startPoint y: 25, endPoint x: 188, endPoint y: 28, distance: 270.0
click at [192, 29] on div "[STREET_ADDRESS] Nylige søk (100) [STREET_ADDRESS] • Eiendom • [STREET_ADDRESS]…" at bounding box center [784, 22] width 1568 height 44
paste input "[STREET_ADDRESS]"
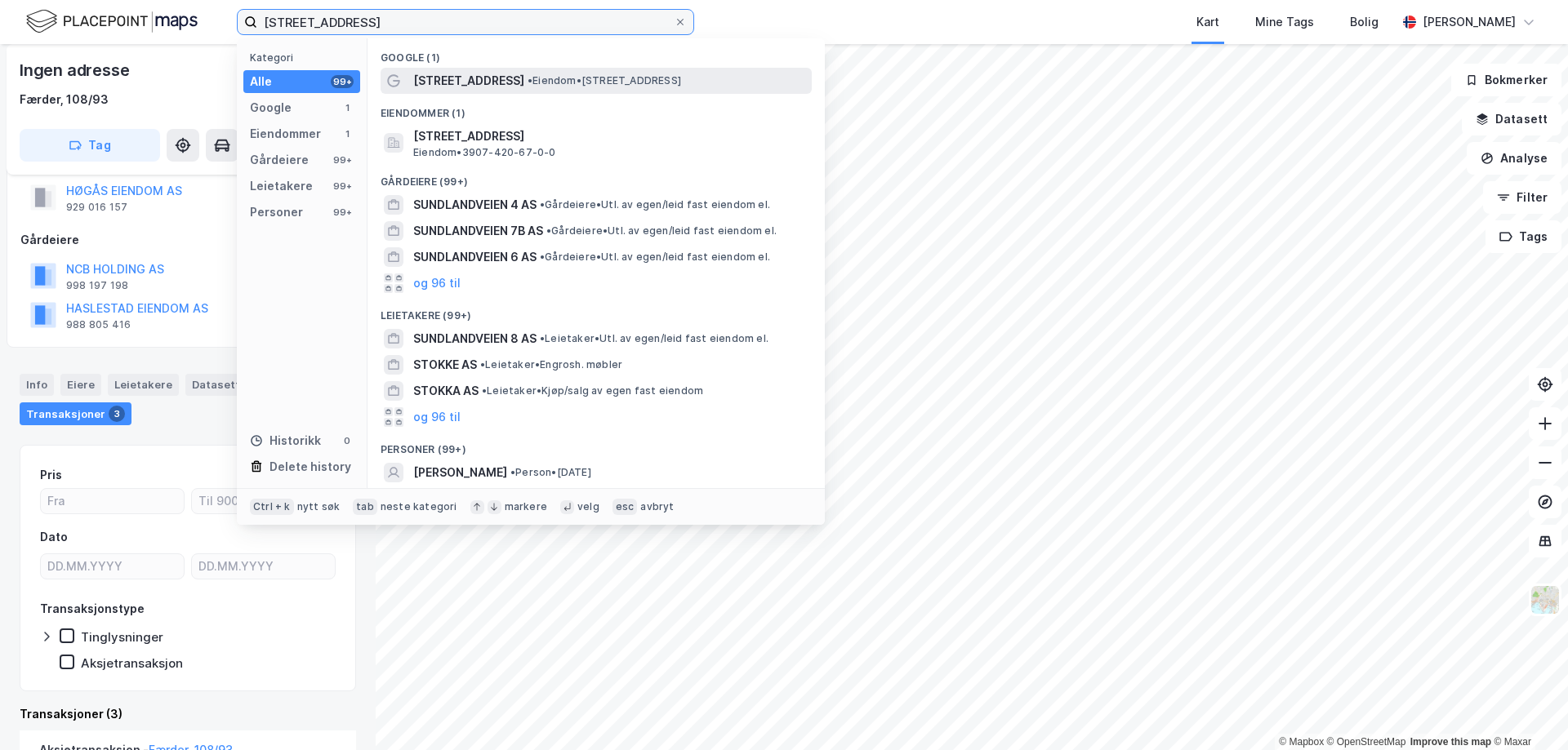
type input "[STREET_ADDRESS]"
click at [571, 81] on span "• Eiendom • [STREET_ADDRESS]" at bounding box center [604, 80] width 154 height 13
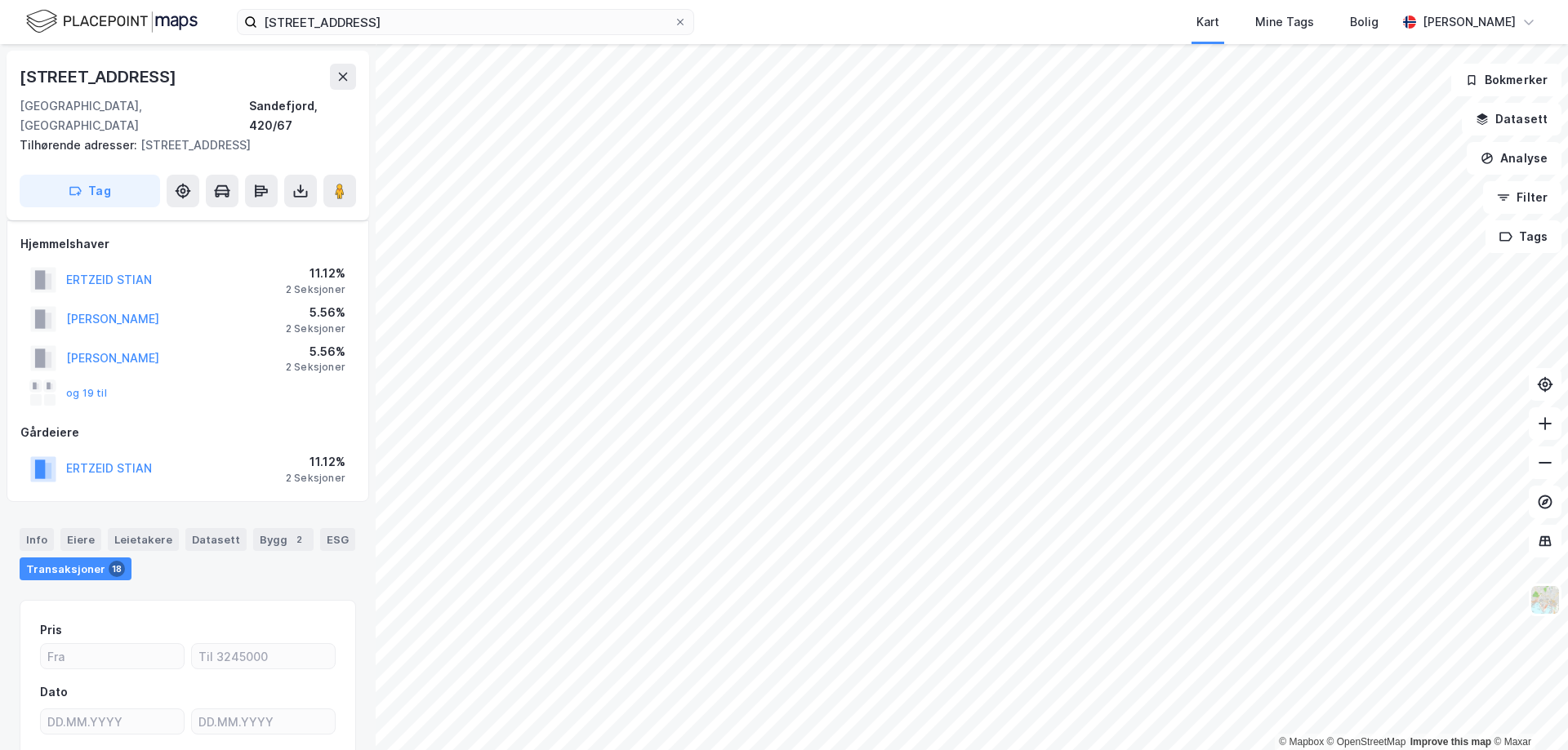
scroll to position [44, 0]
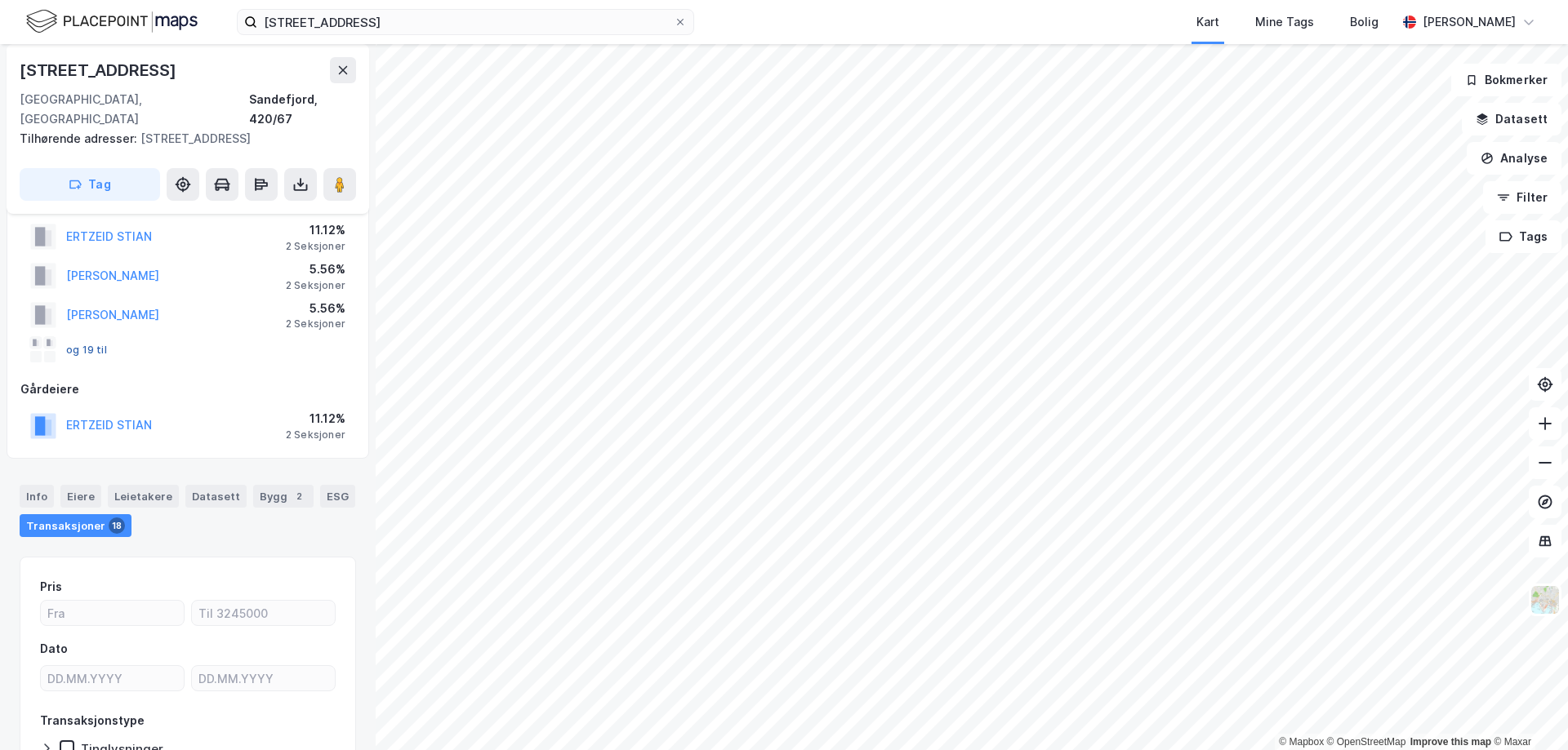
click at [0, 0] on button "og 19 til" at bounding box center [0, 0] width 0 height 0
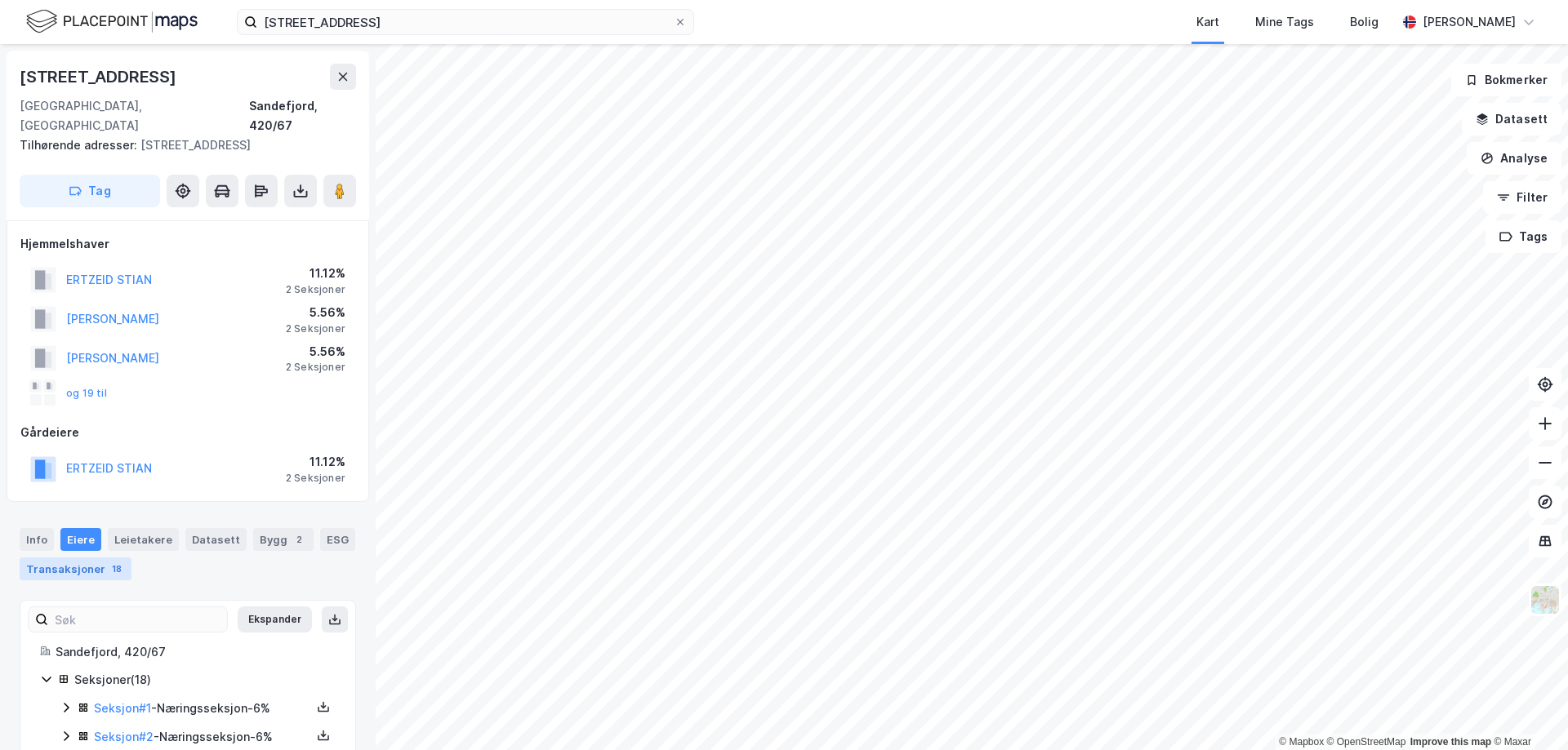
click at [89, 558] on div "Transaksjoner 18" at bounding box center [75, 569] width 112 height 23
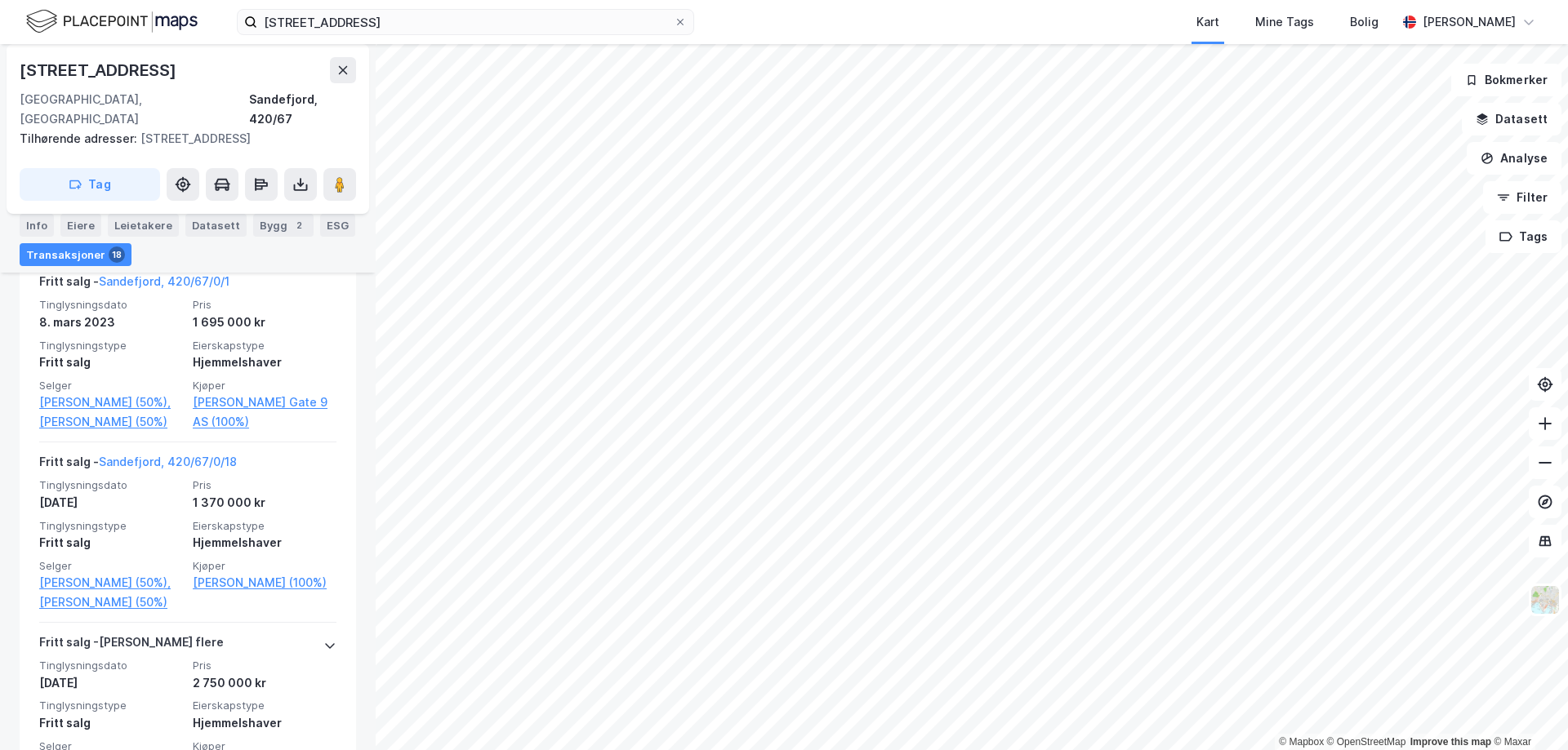
scroll to position [3736, 0]
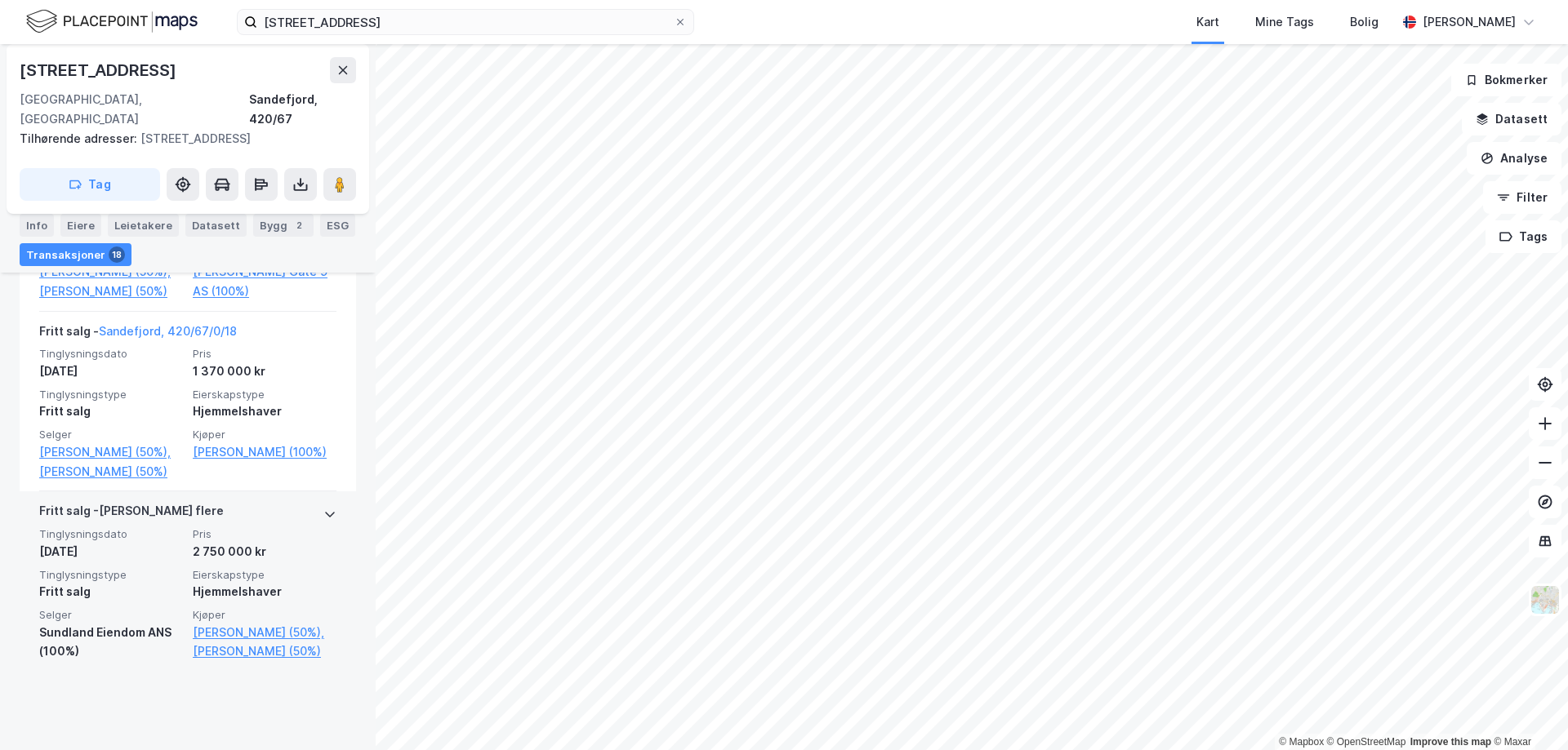
click at [157, 662] on div "Sundland Eiendom ANS (100%)" at bounding box center [111, 642] width 143 height 39
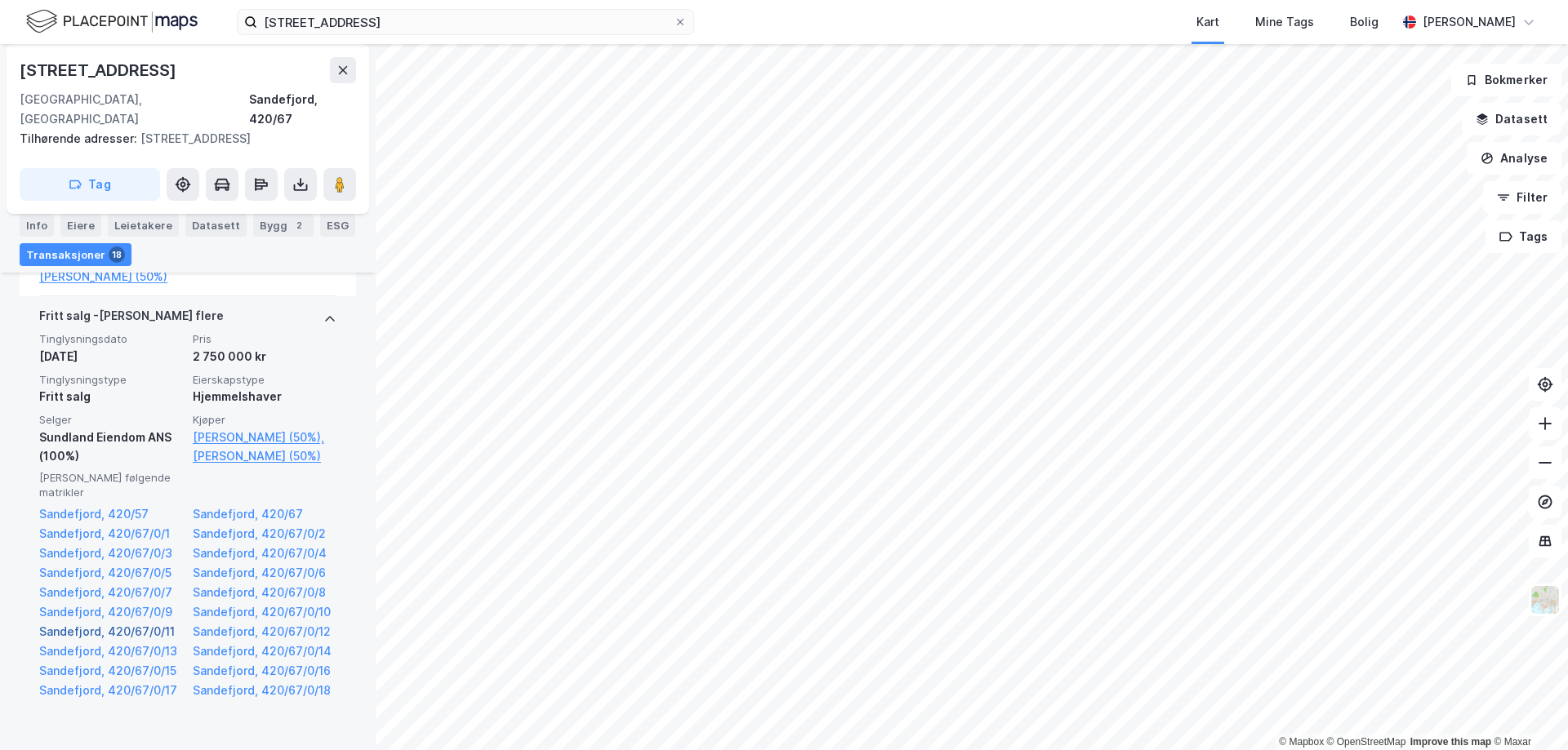
scroll to position [3935, 0]
drag, startPoint x: 169, startPoint y: 474, endPoint x: 41, endPoint y: 478, distance: 128.1
click at [41, 463] on div "Sundland Eiendom ANS (100%)" at bounding box center [111, 443] width 143 height 39
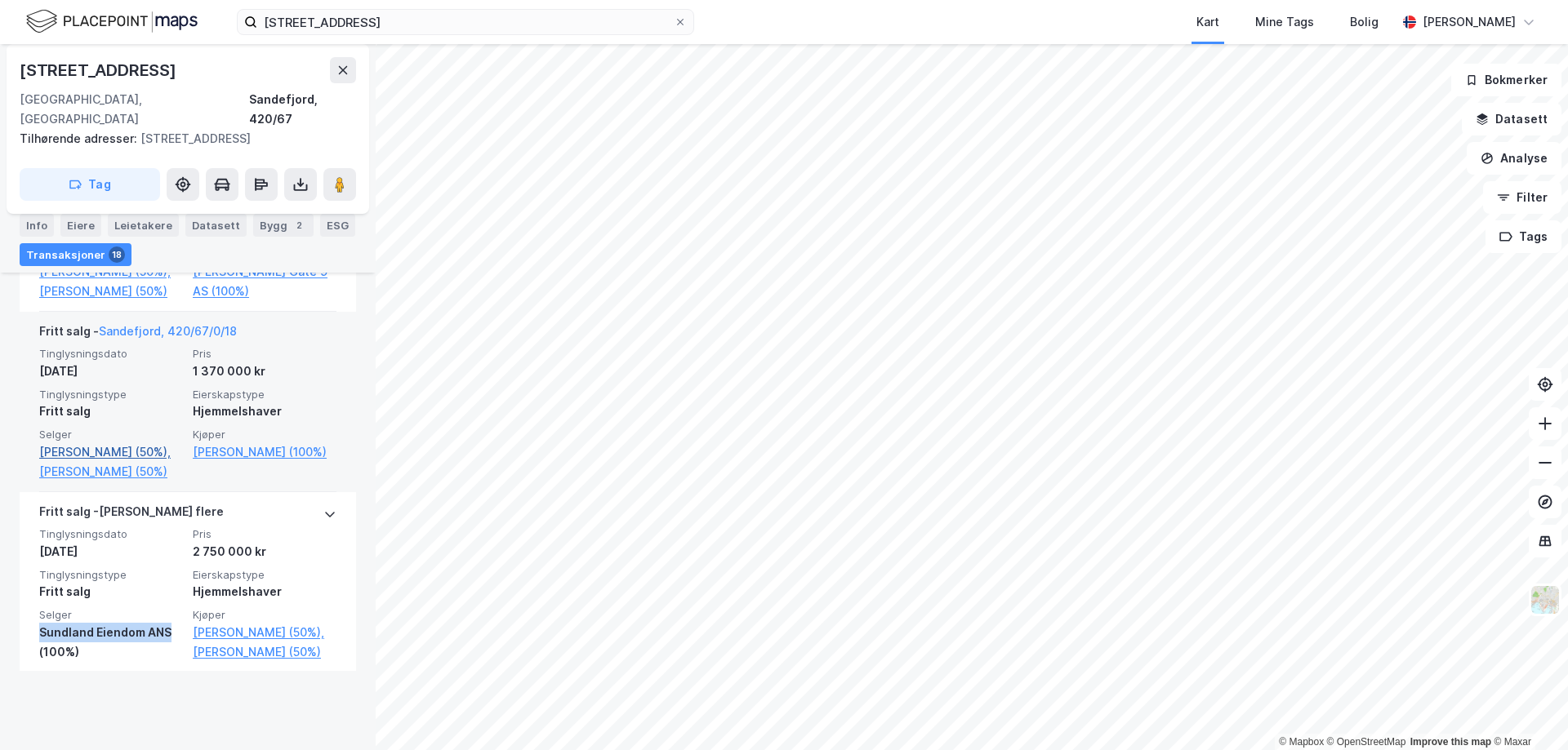
scroll to position [3736, 0]
copy div "Sundland Eiendom ANS"
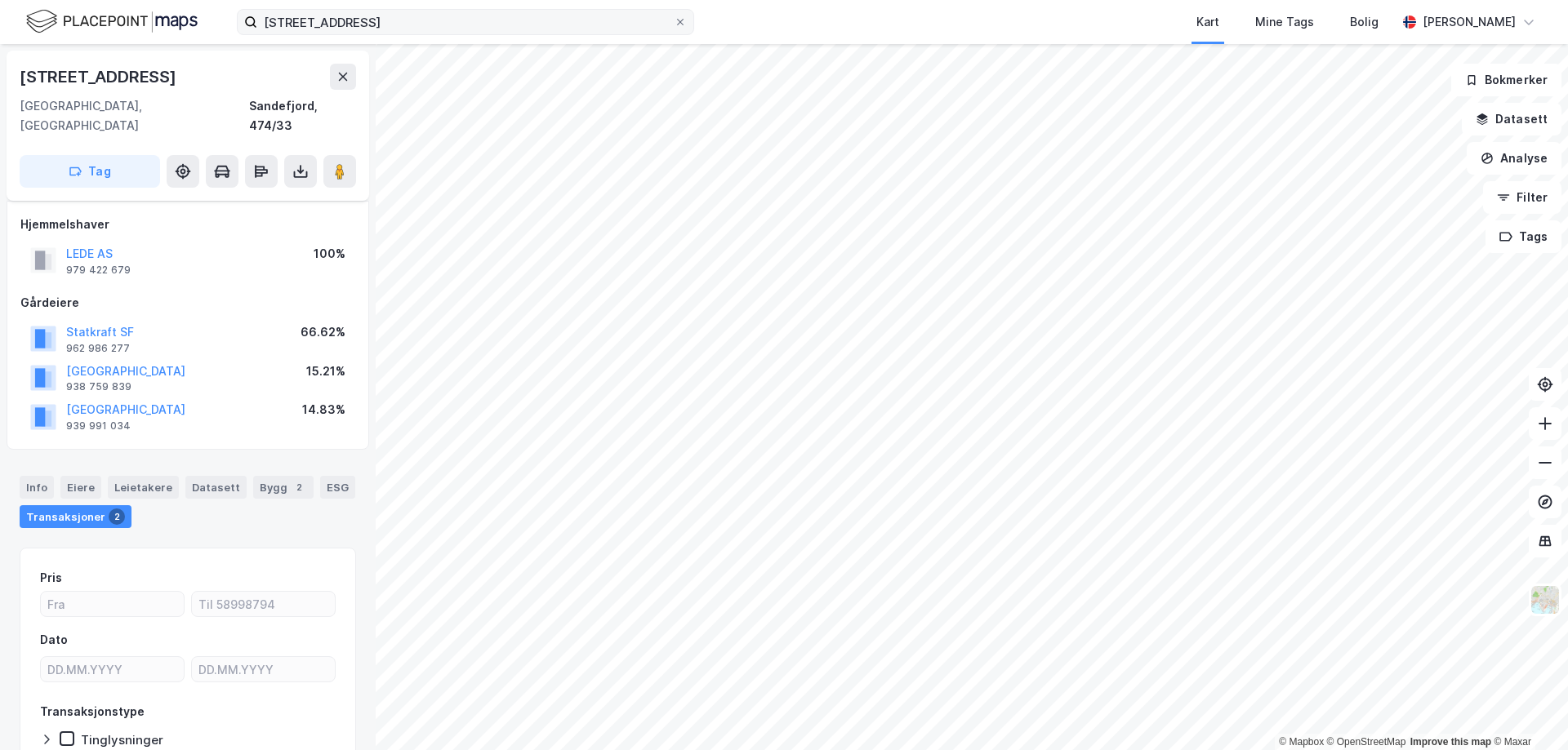
scroll to position [84, 0]
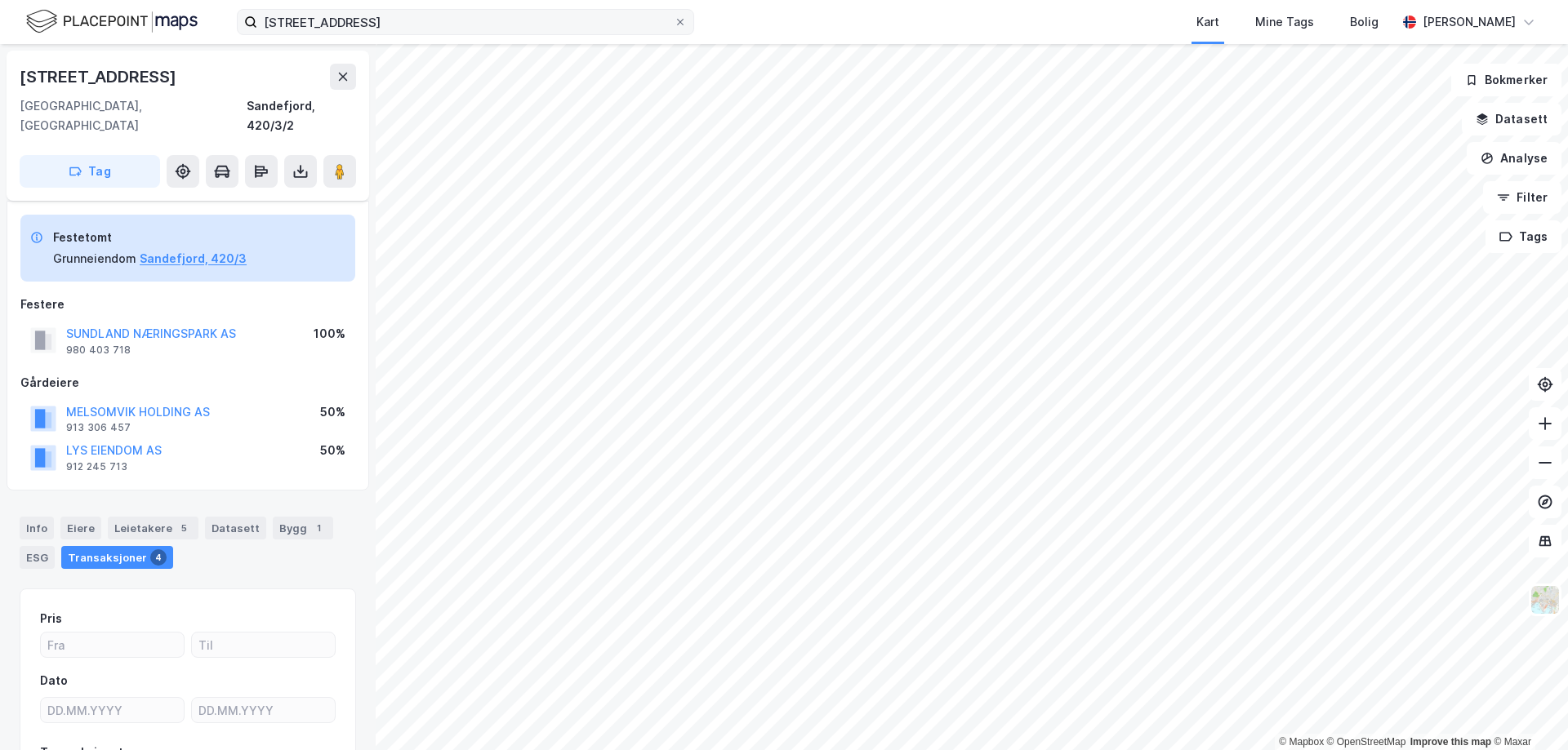
scroll to position [84, 0]
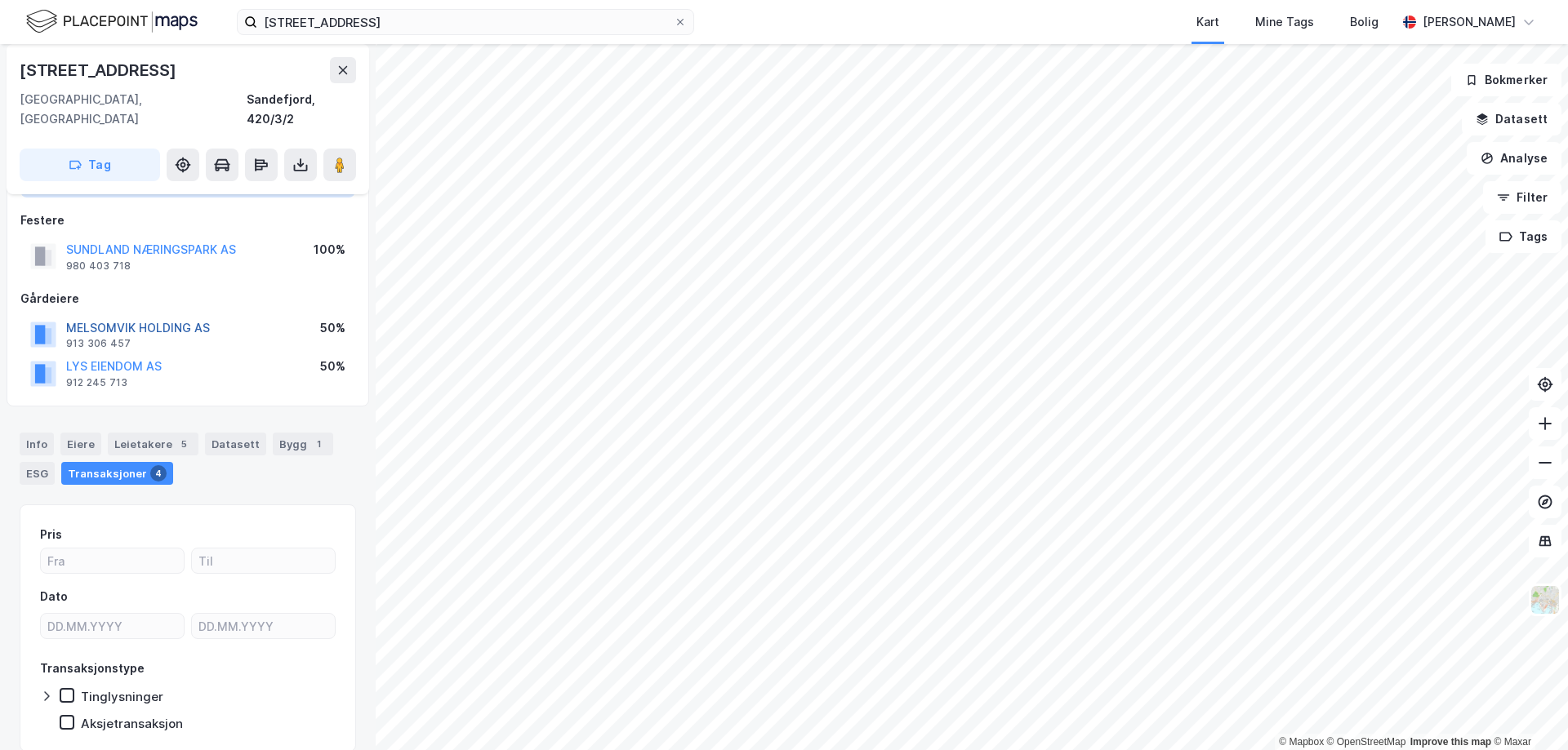
click at [0, 0] on button "MELSOMVIK HOLDING AS" at bounding box center [0, 0] width 0 height 0
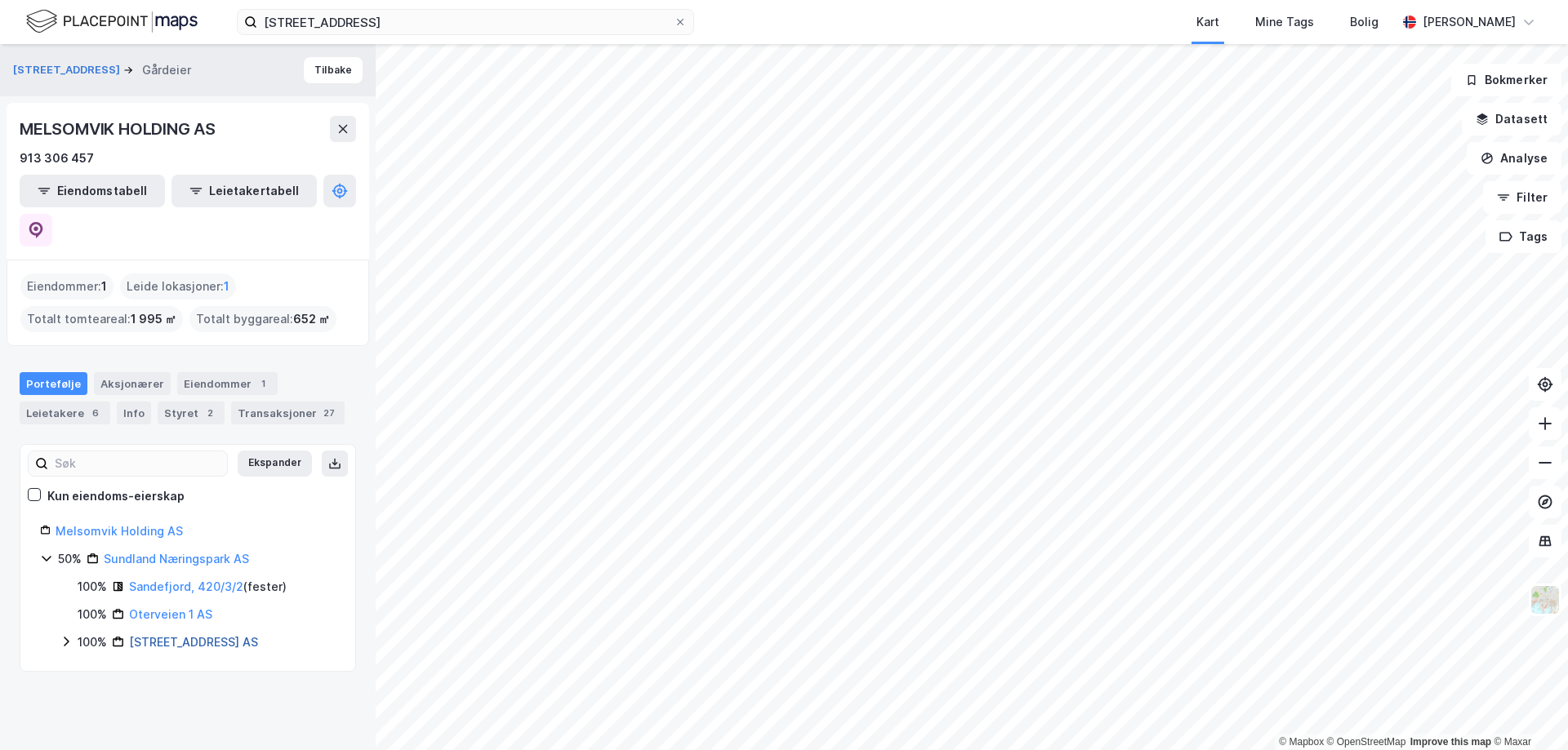
click at [160, 635] on link "[STREET_ADDRESS] AS" at bounding box center [194, 642] width 129 height 14
click at [153, 635] on link "Oterveien 1 AS" at bounding box center [150, 642] width 83 height 14
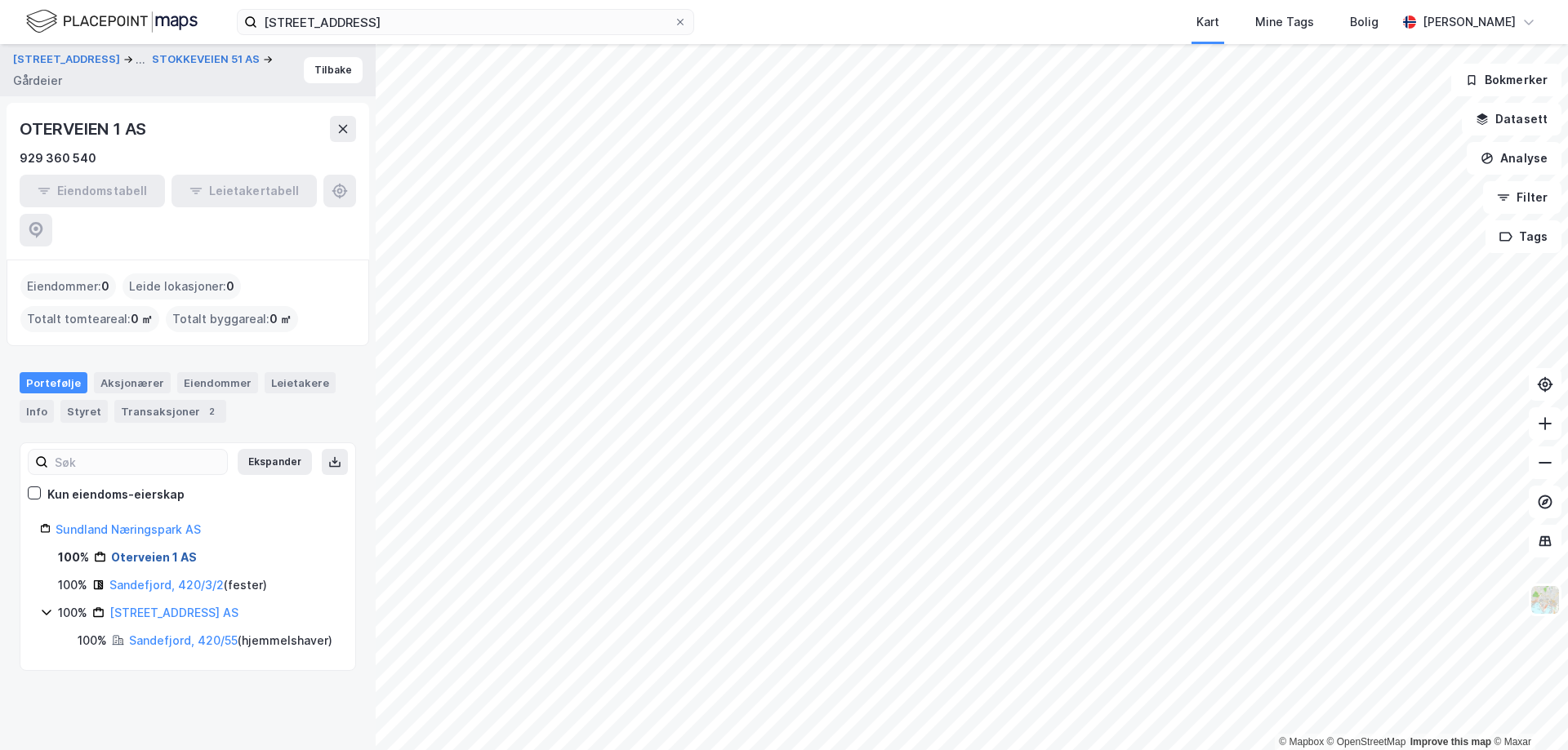
click at [161, 550] on link "Oterveien 1 AS" at bounding box center [154, 557] width 86 height 14
